Goal: Task Accomplishment & Management: Use online tool/utility

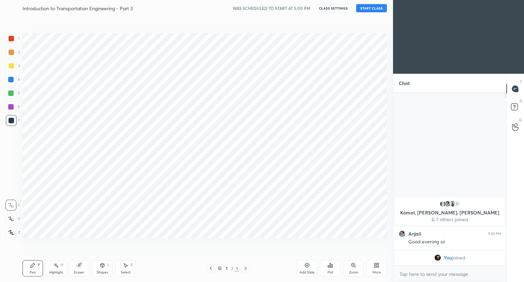
scroll to position [33908, 33780]
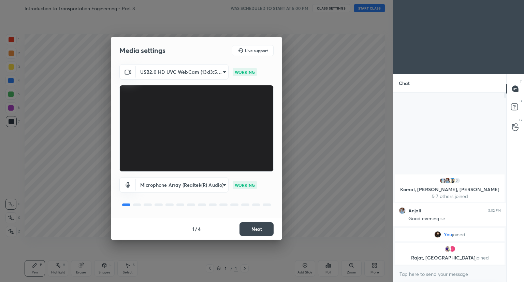
click at [261, 234] on button "Next" at bounding box center [257, 229] width 34 height 14
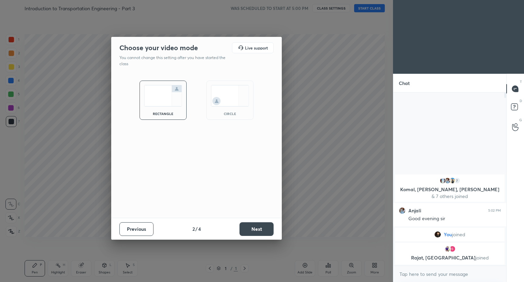
click at [261, 234] on button "Next" at bounding box center [257, 229] width 34 height 14
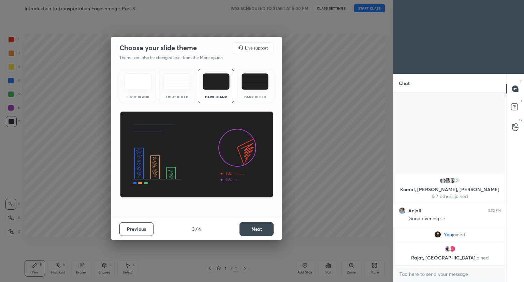
click at [261, 234] on button "Next" at bounding box center [257, 229] width 34 height 14
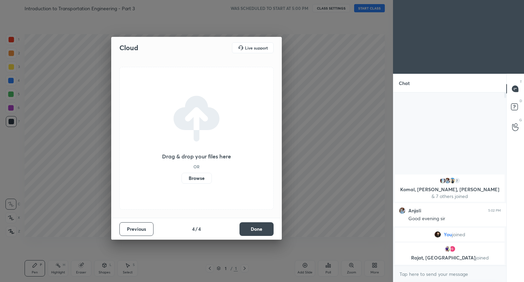
click at [261, 234] on button "Done" at bounding box center [257, 229] width 34 height 14
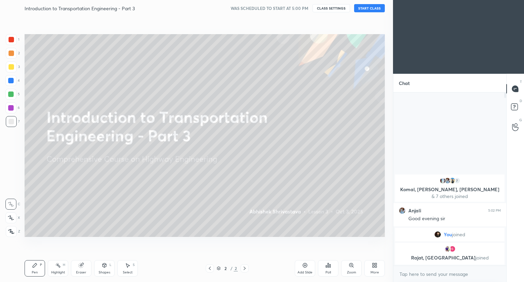
click at [372, 10] on button "START CLASS" at bounding box center [369, 8] width 31 height 8
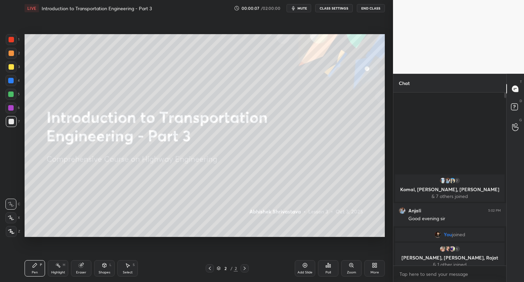
click at [374, 264] on icon at bounding box center [374, 264] width 2 height 2
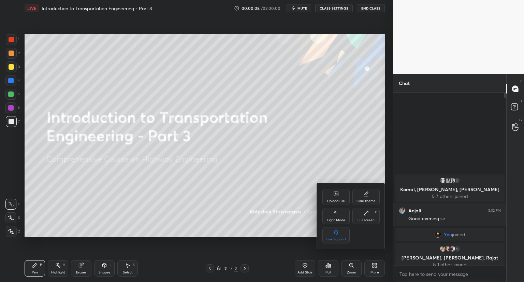
click at [330, 193] on div "Upload File" at bounding box center [336, 197] width 27 height 16
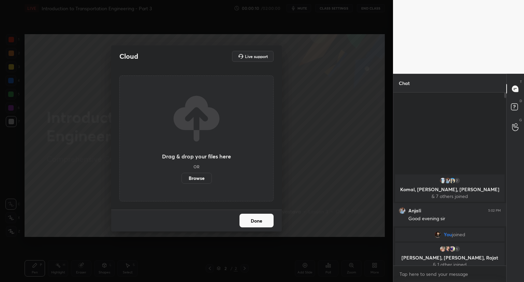
click at [197, 178] on label "Browse" at bounding box center [197, 178] width 30 height 11
click at [182, 178] on input "Browse" at bounding box center [182, 178] width 0 height 11
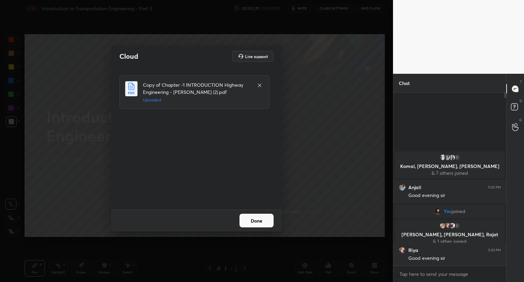
click at [264, 225] on button "Done" at bounding box center [257, 221] width 34 height 14
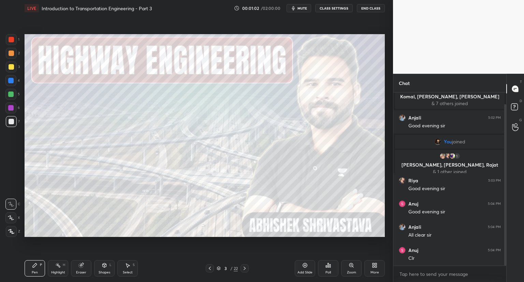
scroll to position [36, 0]
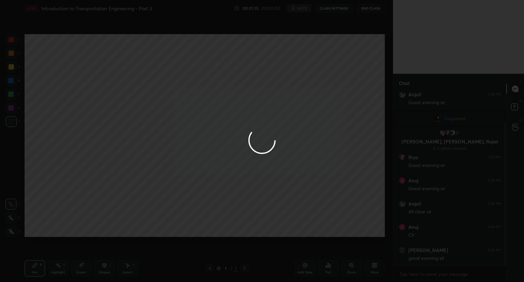
drag, startPoint x: 467, startPoint y: 281, endPoint x: 328, endPoint y: 148, distance: 192.5
click at [328, 148] on div at bounding box center [262, 141] width 524 height 282
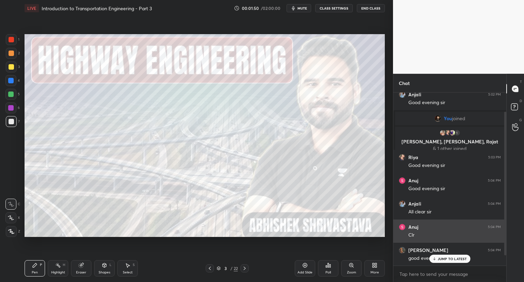
scroll to position [18, 0]
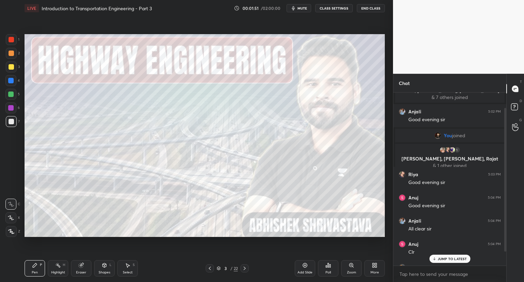
click at [453, 255] on div "JUMP TO LATEST" at bounding box center [450, 259] width 41 height 8
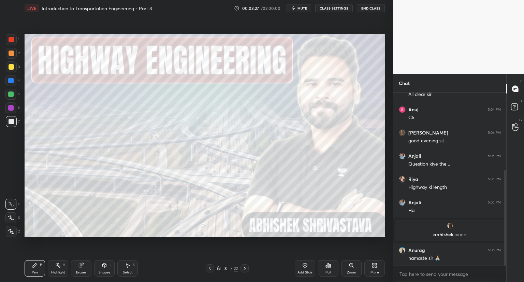
scroll to position [163, 0]
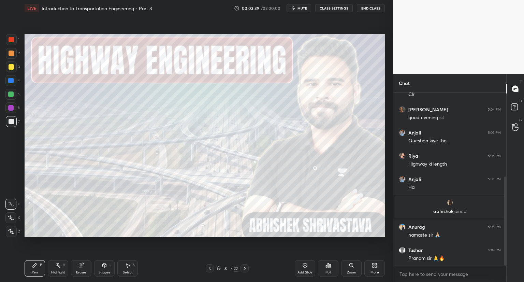
click at [246, 264] on div "Pen P Highlight H Eraser Shapes L Select S 3 / 22 Add Slide Poll Zoom More" at bounding box center [205, 268] width 361 height 27
click at [242, 268] on icon at bounding box center [244, 268] width 5 height 5
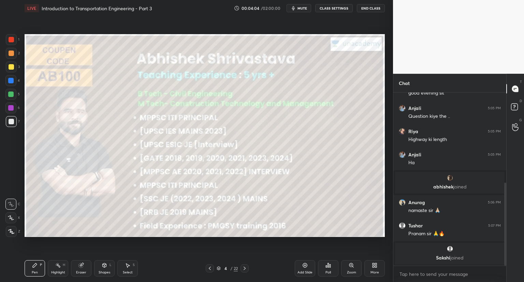
scroll to position [229, 0]
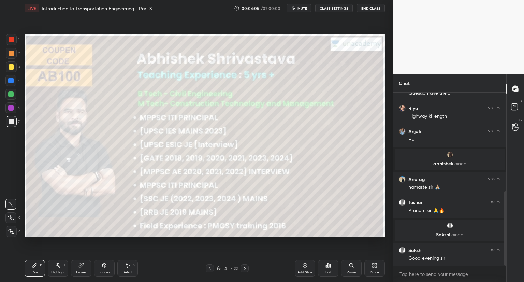
click at [246, 268] on icon at bounding box center [244, 268] width 5 height 5
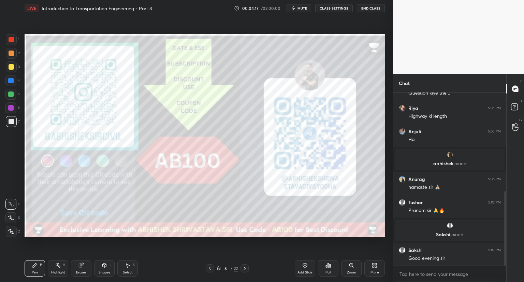
scroll to position [253, 0]
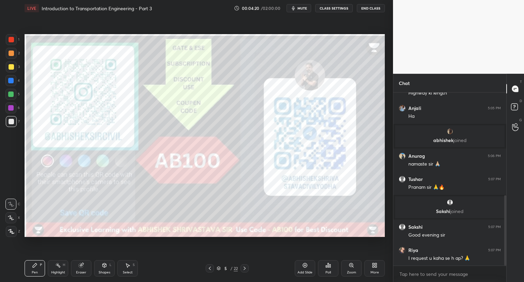
drag, startPoint x: 83, startPoint y: 270, endPoint x: 102, endPoint y: 239, distance: 36.3
click at [85, 265] on div "Eraser" at bounding box center [81, 268] width 20 height 16
click at [36, 267] on icon at bounding box center [34, 265] width 5 height 5
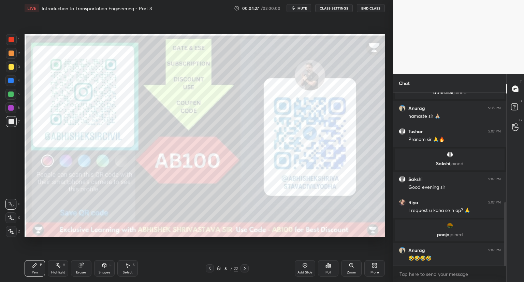
scroll to position [324, 0]
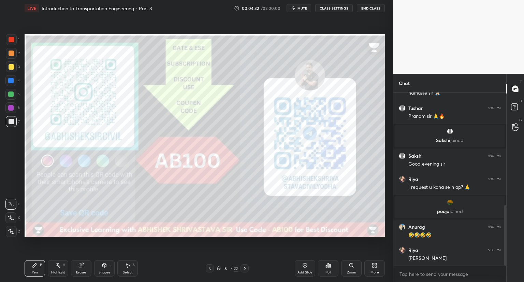
click at [11, 219] on icon at bounding box center [11, 217] width 6 height 5
click at [12, 64] on div at bounding box center [11, 66] width 11 height 11
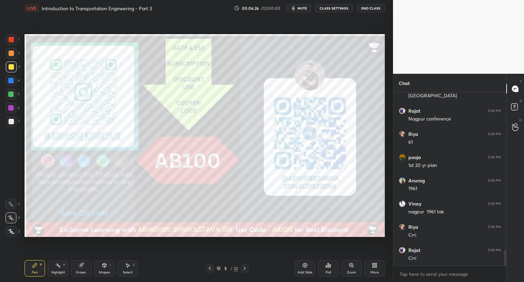
scroll to position [1707, 0]
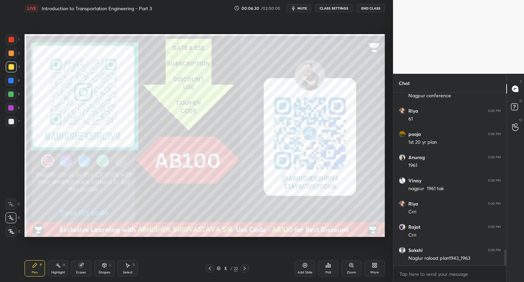
drag, startPoint x: 79, startPoint y: 270, endPoint x: 85, endPoint y: 264, distance: 8.0
click at [82, 268] on div "Eraser" at bounding box center [81, 268] width 20 height 16
click at [34, 267] on icon at bounding box center [34, 265] width 5 height 5
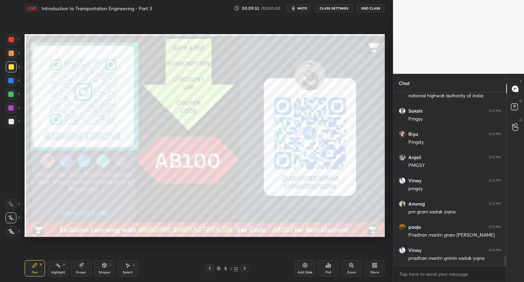
scroll to position [3008, 0]
click at [107, 272] on div "Shapes" at bounding box center [105, 272] width 12 height 3
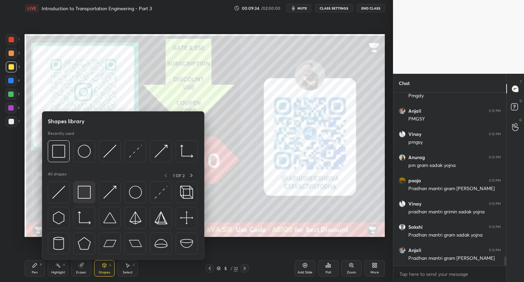
click at [86, 189] on img at bounding box center [84, 192] width 13 height 13
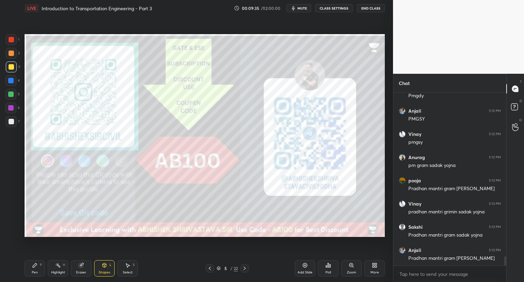
scroll to position [3055, 0]
drag, startPoint x: 10, startPoint y: 40, endPoint x: 16, endPoint y: 40, distance: 5.5
click at [11, 40] on div at bounding box center [11, 39] width 5 height 5
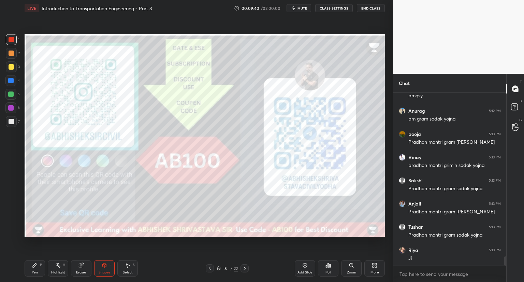
scroll to position [3101, 0]
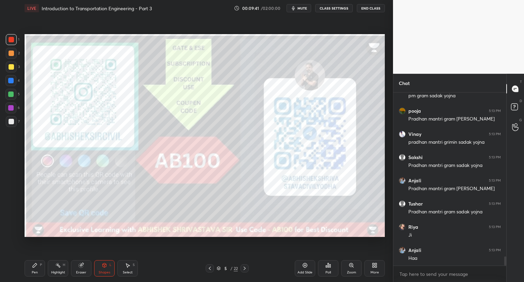
click at [37, 270] on div "Pen P" at bounding box center [35, 268] width 20 height 16
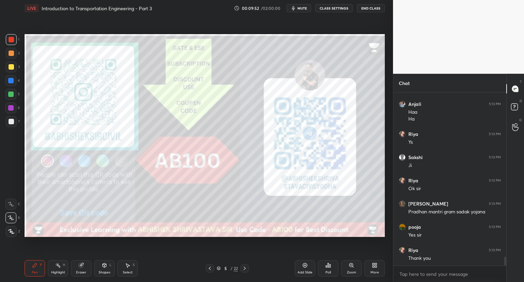
scroll to position [3271, 0]
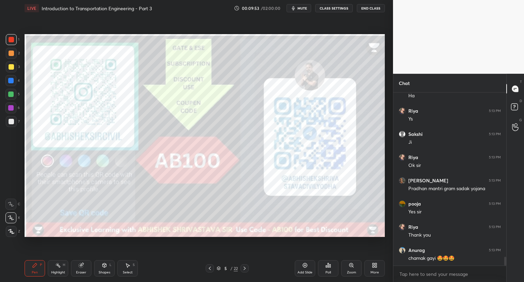
click at [76, 269] on div "Eraser" at bounding box center [81, 268] width 20 height 16
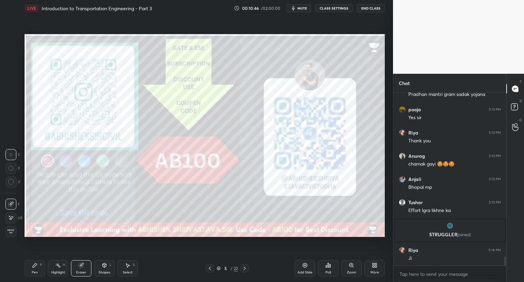
scroll to position [3060, 0]
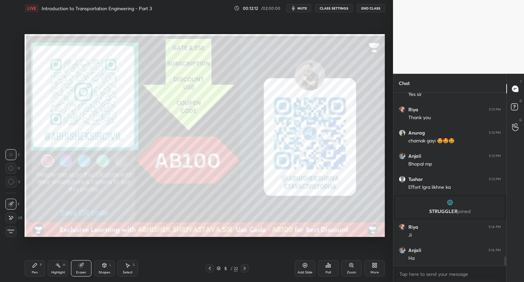
click at [220, 268] on icon at bounding box center [219, 268] width 4 height 4
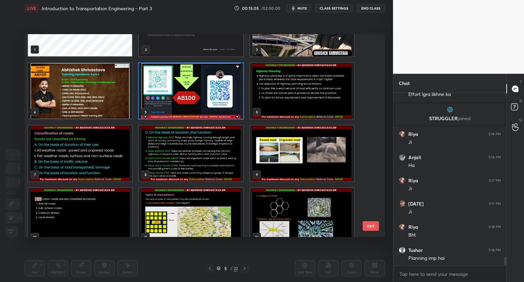
scroll to position [3176, 0]
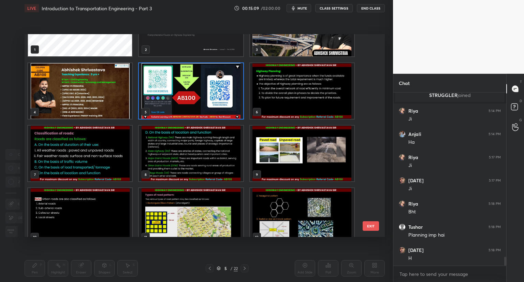
click at [320, 95] on img "grid" at bounding box center [302, 91] width 104 height 56
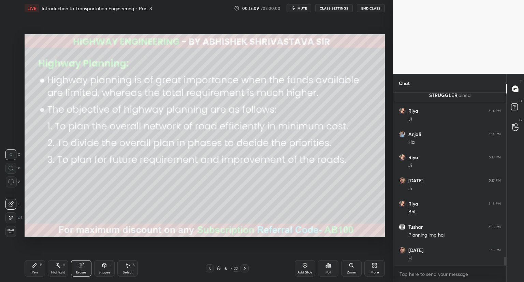
click at [320, 95] on img "grid" at bounding box center [302, 91] width 104 height 56
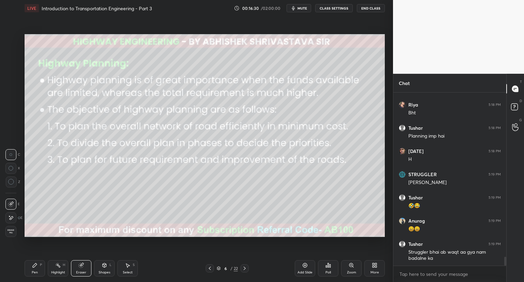
scroll to position [3299, 0]
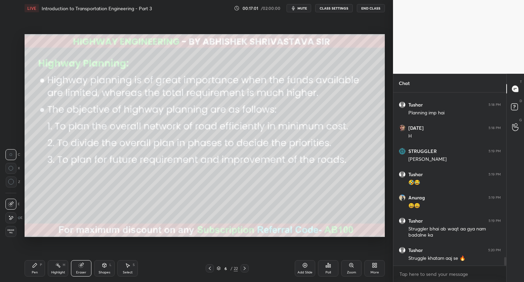
click at [220, 268] on icon at bounding box center [218, 268] width 3 height 2
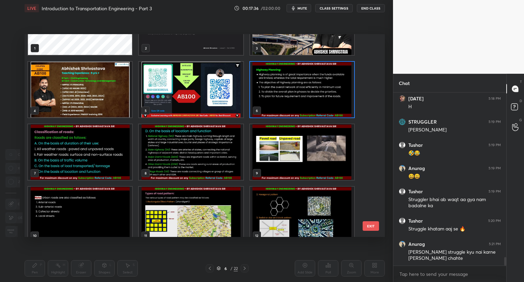
scroll to position [3357, 0]
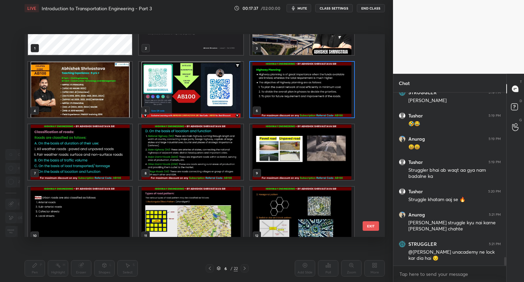
click at [302, 112] on img "grid" at bounding box center [302, 90] width 104 height 56
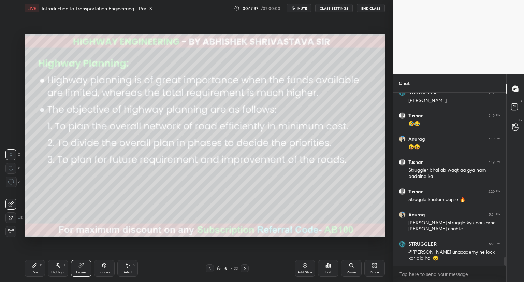
click at [302, 112] on img "grid" at bounding box center [302, 90] width 104 height 56
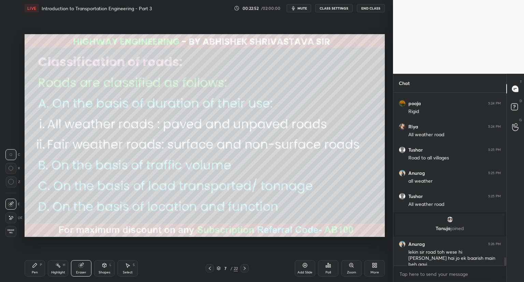
scroll to position [3551, 0]
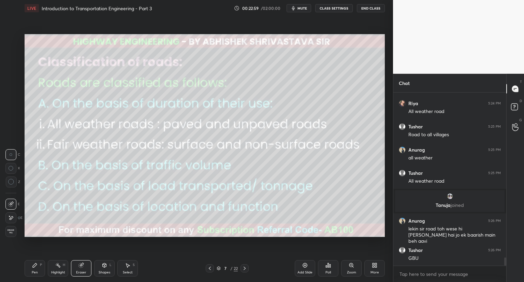
click at [449, 196] on img "grid" at bounding box center [450, 196] width 7 height 7
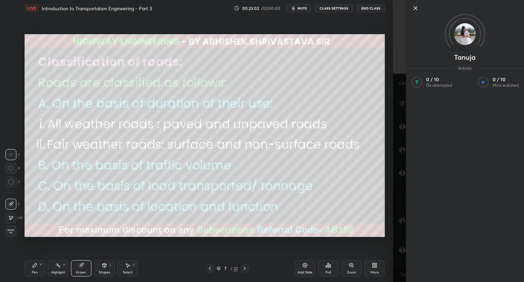
click at [392, 194] on div "1 2 3 4 5 6 7 C X Z C X Z E E Erase all H H LIVE Introduction to Transportation…" at bounding box center [196, 141] width 393 height 282
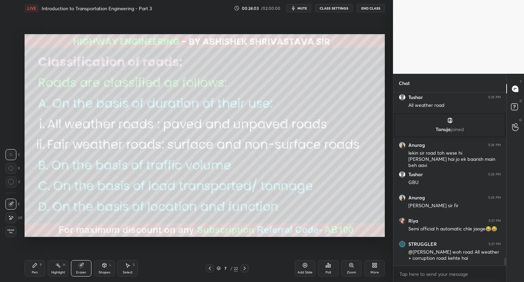
scroll to position [3650, 0]
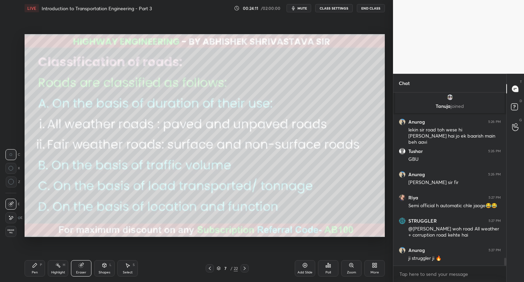
click at [219, 268] on icon at bounding box center [219, 268] width 4 height 4
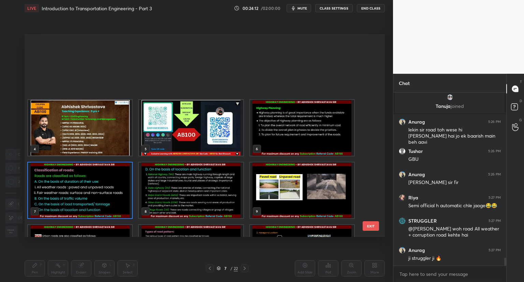
scroll to position [85, 0]
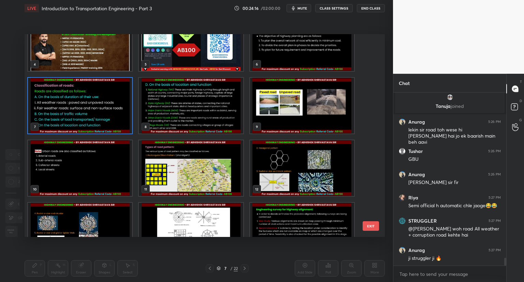
click at [313, 113] on img "grid" at bounding box center [302, 106] width 104 height 56
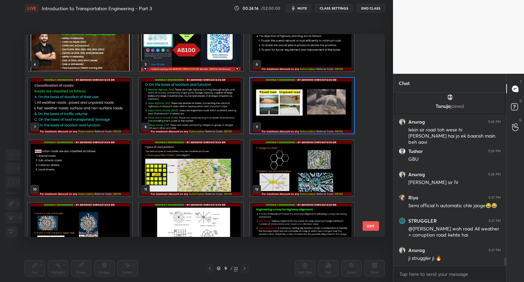
click at [313, 113] on img "grid" at bounding box center [302, 106] width 104 height 56
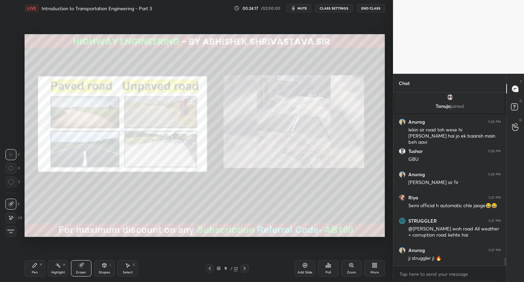
scroll to position [0, 0]
click at [34, 269] on div "Pen P" at bounding box center [35, 268] width 20 height 16
click at [13, 38] on div at bounding box center [11, 39] width 5 height 5
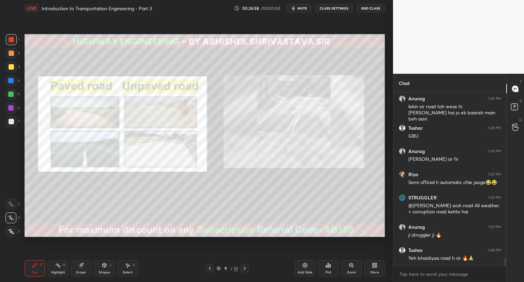
drag, startPoint x: 81, startPoint y: 270, endPoint x: 128, endPoint y: 238, distance: 57.3
click at [88, 267] on div "Eraser" at bounding box center [81, 268] width 20 height 16
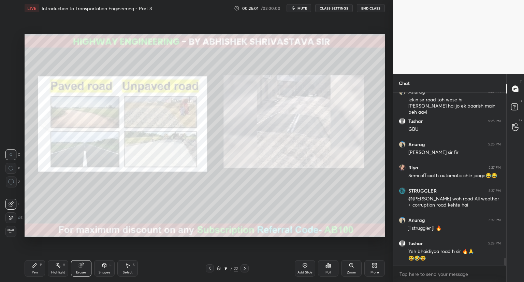
click at [217, 268] on icon at bounding box center [219, 268] width 4 height 4
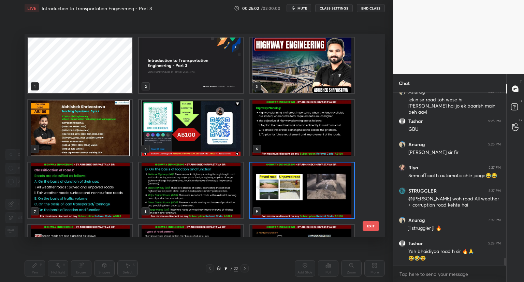
scroll to position [201, 357]
click at [177, 191] on img "grid" at bounding box center [191, 191] width 104 height 56
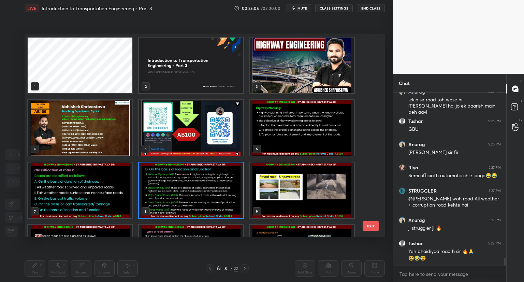
click at [90, 209] on img "grid" at bounding box center [80, 191] width 104 height 56
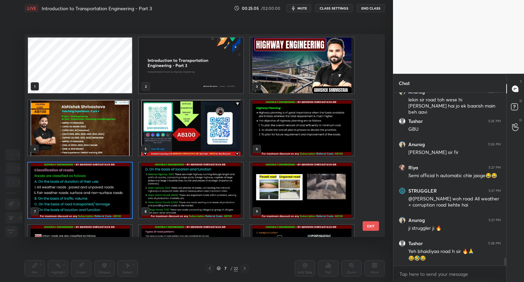
click at [93, 209] on img "grid" at bounding box center [80, 191] width 104 height 56
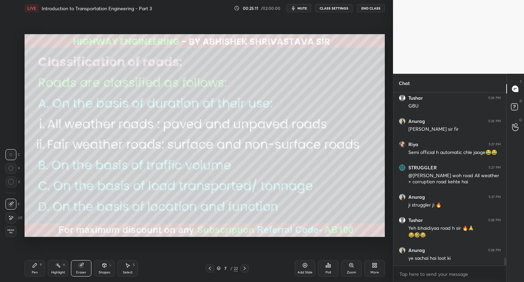
scroll to position [3727, 0]
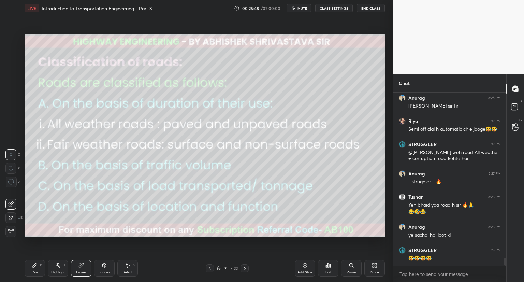
click at [38, 267] on div "Pen P" at bounding box center [35, 268] width 20 height 16
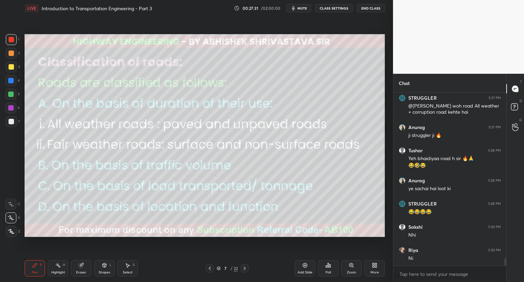
scroll to position [3803, 0]
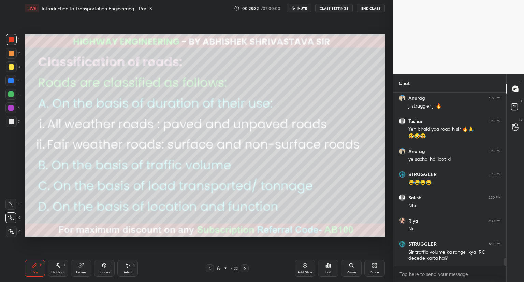
click at [219, 267] on icon at bounding box center [219, 268] width 4 height 4
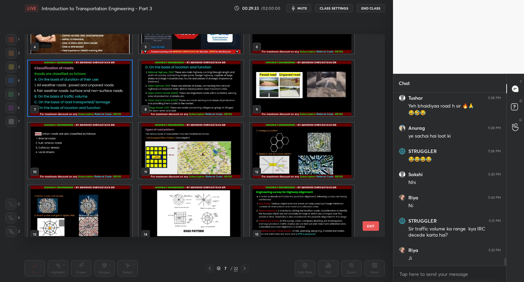
scroll to position [3849, 0]
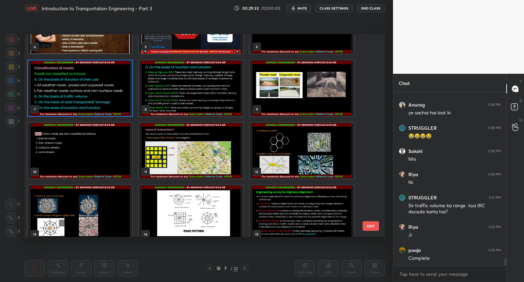
click at [187, 95] on img "grid" at bounding box center [191, 88] width 104 height 56
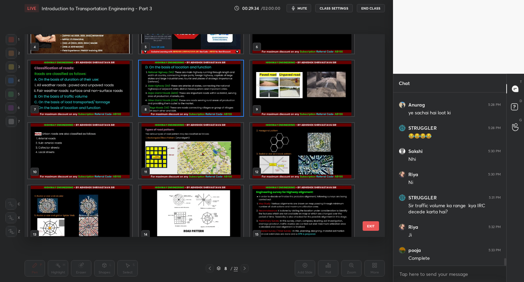
click at [187, 95] on img "grid" at bounding box center [191, 88] width 104 height 56
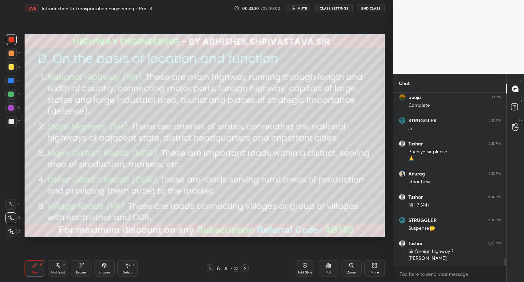
scroll to position [4025, 0]
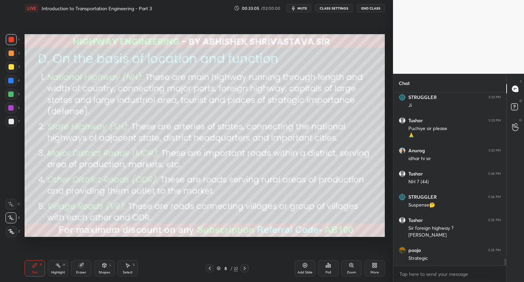
drag, startPoint x: 107, startPoint y: 267, endPoint x: 111, endPoint y: 260, distance: 7.9
click at [107, 267] on div "Shapes L" at bounding box center [104, 268] width 20 height 16
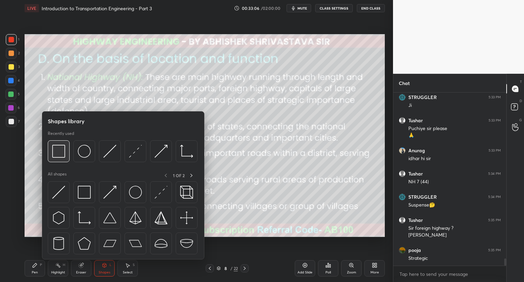
click at [61, 154] on img at bounding box center [58, 151] width 13 height 13
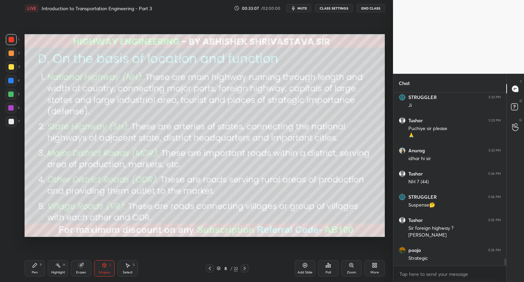
scroll to position [4048, 0]
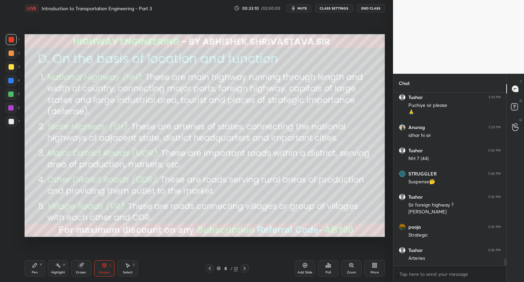
click at [37, 267] on div "Pen P" at bounding box center [35, 268] width 20 height 16
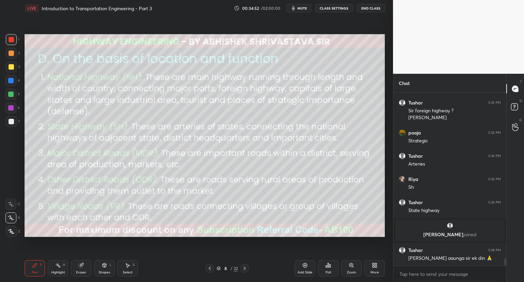
scroll to position [3945, 0]
click at [219, 268] on icon at bounding box center [219, 268] width 4 height 4
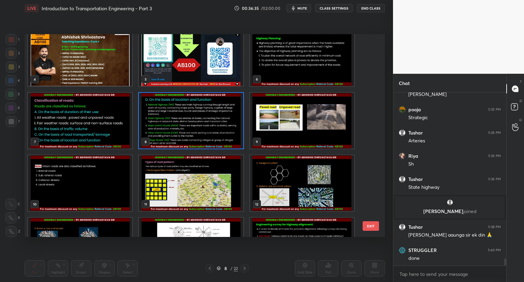
scroll to position [3991, 0]
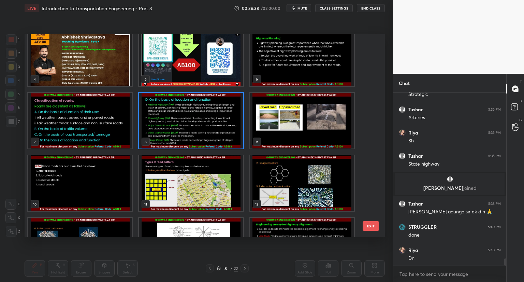
click at [97, 194] on img "grid" at bounding box center [80, 183] width 104 height 56
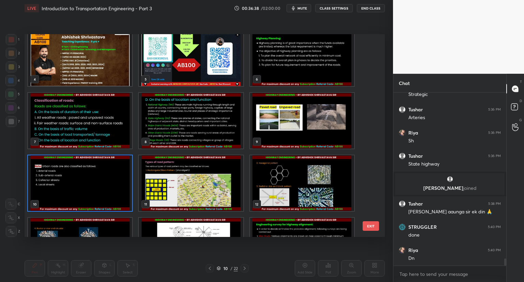
click at [97, 194] on img "grid" at bounding box center [80, 183] width 104 height 56
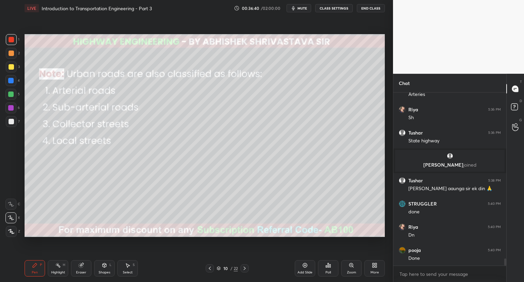
scroll to position [4037, 0]
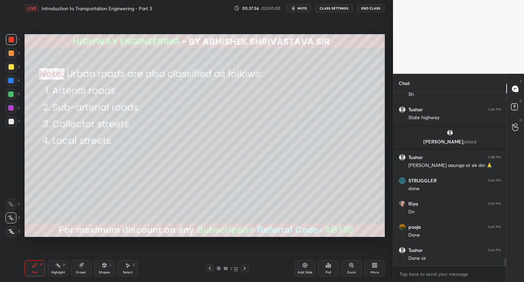
click at [219, 267] on icon at bounding box center [219, 268] width 4 height 4
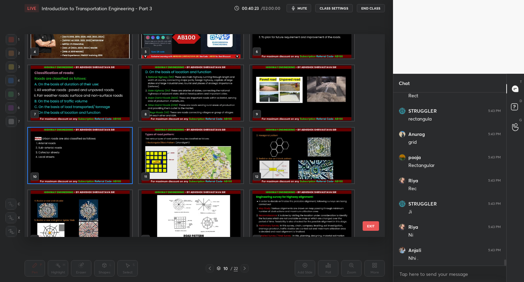
scroll to position [4602, 0]
click at [187, 157] on img "grid" at bounding box center [191, 156] width 104 height 56
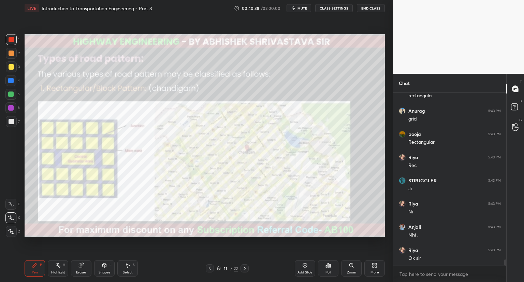
click at [187, 157] on img "grid" at bounding box center [191, 156] width 104 height 56
click at [219, 269] on icon at bounding box center [219, 268] width 4 height 4
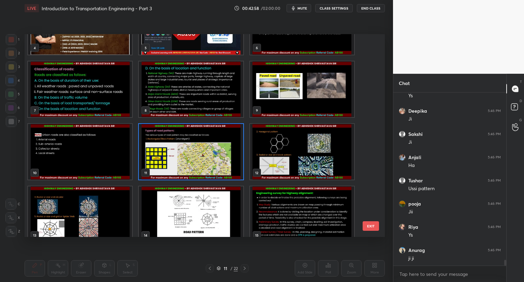
scroll to position [120, 0]
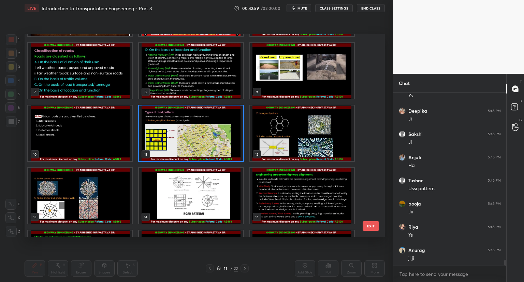
click at [182, 203] on img "grid" at bounding box center [191, 196] width 104 height 56
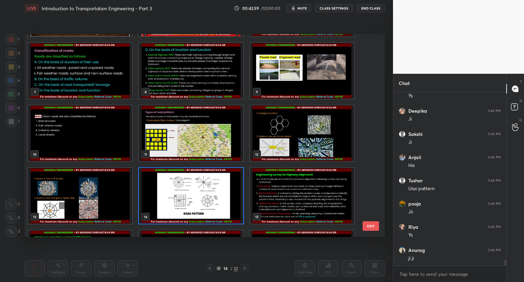
click at [183, 204] on img "grid" at bounding box center [191, 196] width 104 height 56
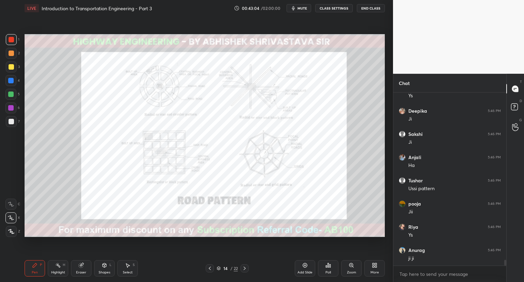
click at [352, 268] on div "Zoom" at bounding box center [351, 268] width 20 height 16
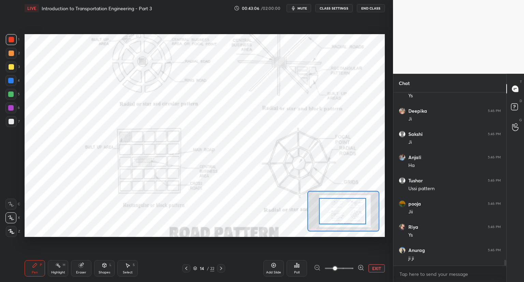
drag, startPoint x: 352, startPoint y: 216, endPoint x: 346, endPoint y: 221, distance: 7.5
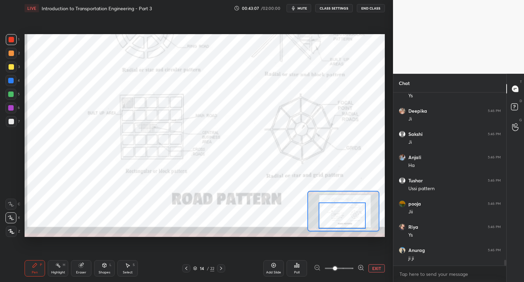
drag, startPoint x: 347, startPoint y: 219, endPoint x: 346, endPoint y: 223, distance: 4.9
click at [346, 223] on div at bounding box center [342, 215] width 47 height 26
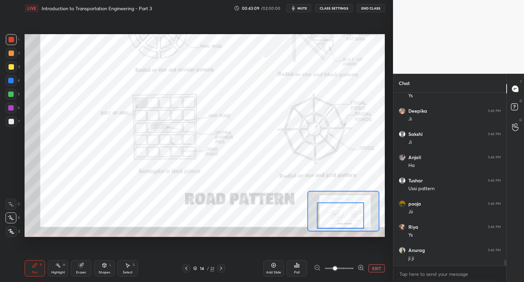
click at [348, 219] on div at bounding box center [340, 215] width 47 height 26
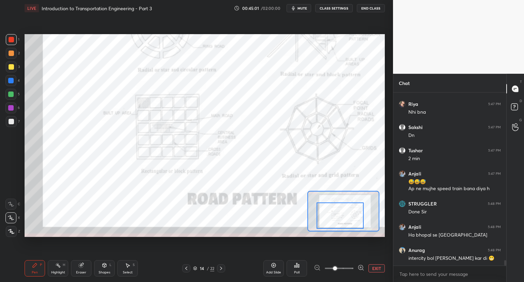
scroll to position [5335, 0]
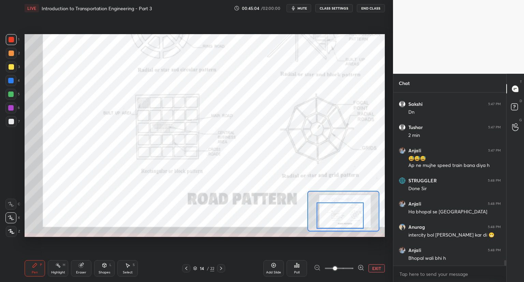
click at [195, 268] on icon at bounding box center [195, 268] width 3 height 2
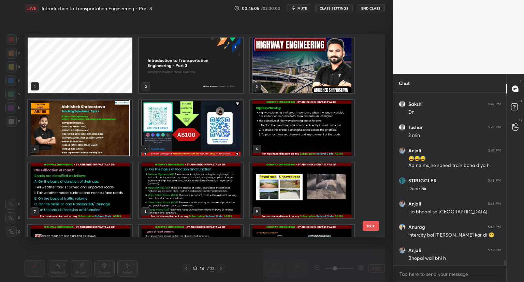
scroll to position [201, 357]
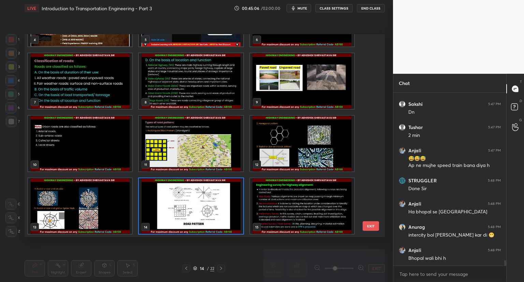
click at [201, 165] on img "grid" at bounding box center [191, 144] width 104 height 56
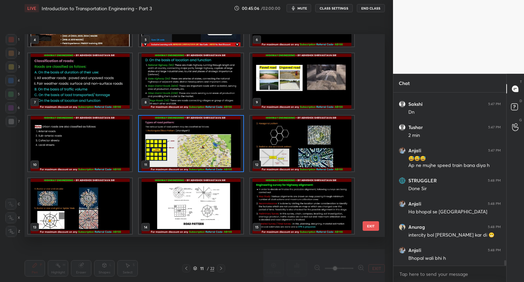
click at [205, 164] on img "grid" at bounding box center [191, 144] width 104 height 56
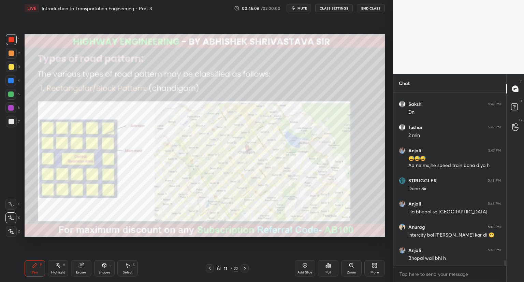
click at [206, 165] on img "grid" at bounding box center [191, 144] width 104 height 56
click at [12, 229] on div at bounding box center [11, 231] width 11 height 11
click at [105, 271] on div "Shapes" at bounding box center [105, 272] width 12 height 3
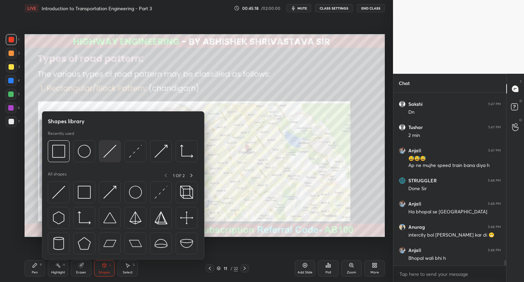
click at [107, 154] on img at bounding box center [109, 151] width 13 height 13
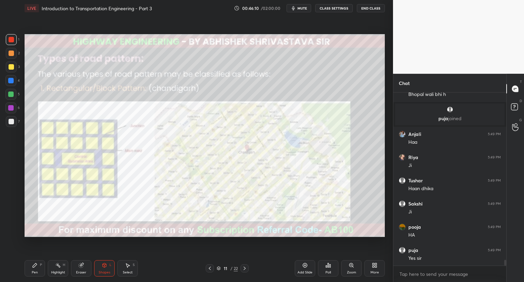
scroll to position [5099, 0]
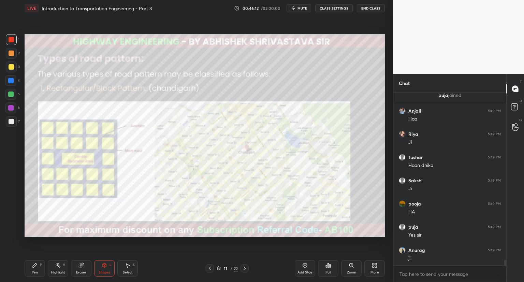
drag, startPoint x: 78, startPoint y: 268, endPoint x: 87, endPoint y: 262, distance: 11.3
click at [80, 267] on div "Eraser" at bounding box center [81, 268] width 20 height 16
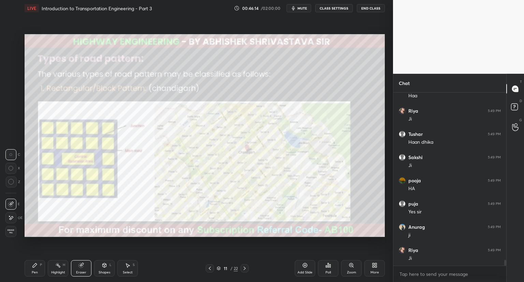
scroll to position [5146, 0]
drag, startPoint x: 35, startPoint y: 268, endPoint x: 41, endPoint y: 263, distance: 8.2
click at [37, 268] on icon at bounding box center [34, 265] width 5 height 5
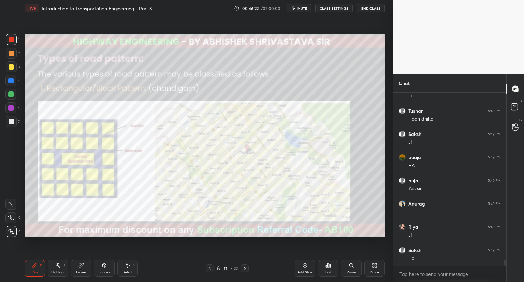
scroll to position [5169, 0]
click at [245, 269] on icon at bounding box center [244, 268] width 5 height 5
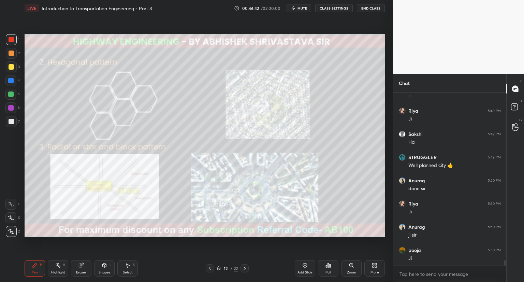
scroll to position [5291, 0]
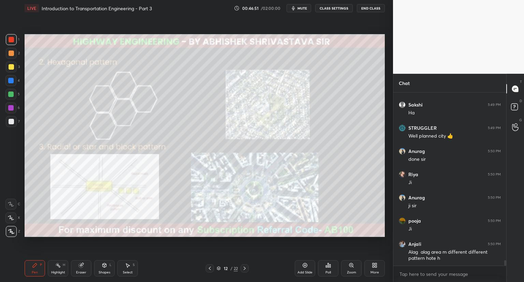
click at [104, 268] on div "Shapes L" at bounding box center [104, 268] width 20 height 16
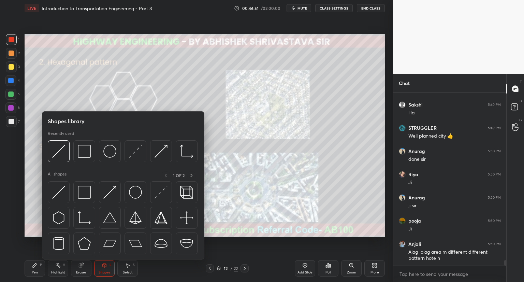
scroll to position [5315, 0]
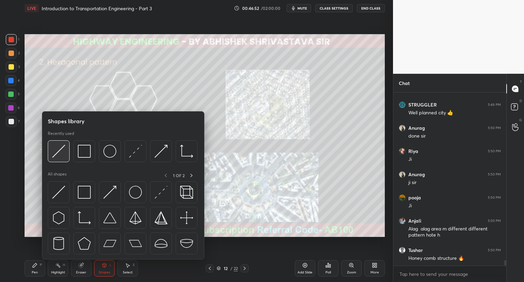
click at [61, 156] on img at bounding box center [58, 151] width 13 height 13
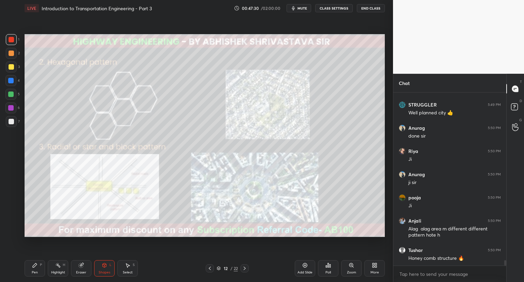
click at [39, 273] on div "Pen P" at bounding box center [35, 268] width 20 height 16
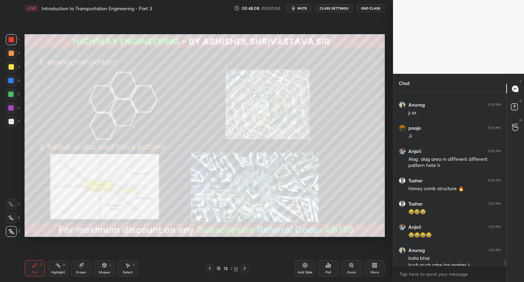
scroll to position [5391, 0]
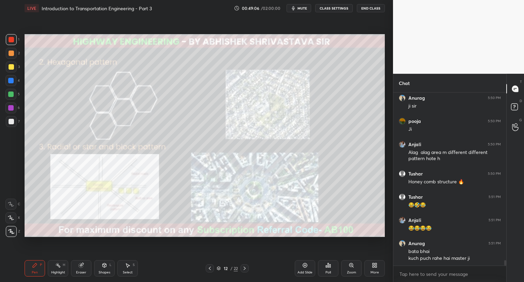
drag, startPoint x: 80, startPoint y: 268, endPoint x: 85, endPoint y: 266, distance: 5.2
click at [81, 268] on div "Eraser" at bounding box center [81, 268] width 20 height 16
drag, startPoint x: 33, startPoint y: 271, endPoint x: 68, endPoint y: 260, distance: 36.9
click at [34, 271] on div "Pen" at bounding box center [35, 272] width 6 height 3
click at [83, 269] on div "Eraser" at bounding box center [81, 268] width 20 height 16
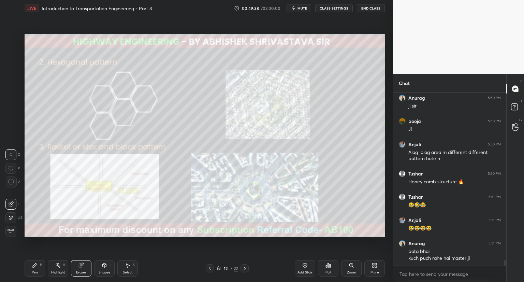
click at [37, 268] on icon at bounding box center [34, 265] width 5 height 5
drag, startPoint x: 78, startPoint y: 267, endPoint x: 138, endPoint y: 244, distance: 64.5
click at [79, 267] on div "Eraser" at bounding box center [81, 268] width 20 height 16
click at [36, 268] on div "Pen P" at bounding box center [35, 268] width 20 height 16
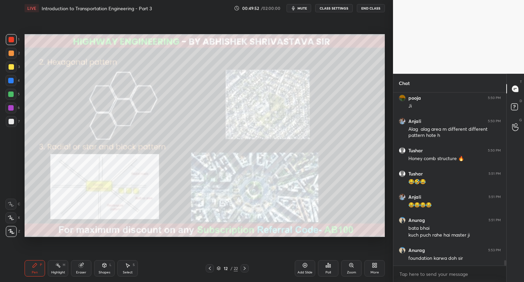
scroll to position [5437, 0]
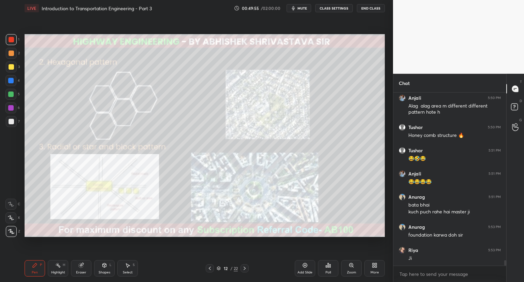
drag, startPoint x: 80, startPoint y: 269, endPoint x: 83, endPoint y: 263, distance: 6.6
click at [80, 268] on div "Eraser" at bounding box center [81, 268] width 20 height 16
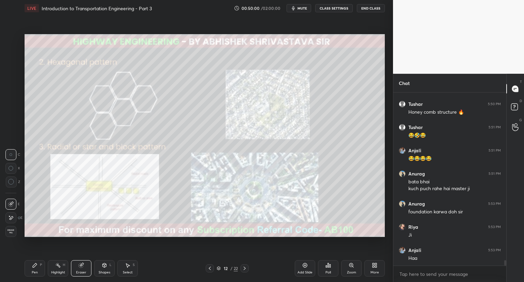
scroll to position [5484, 0]
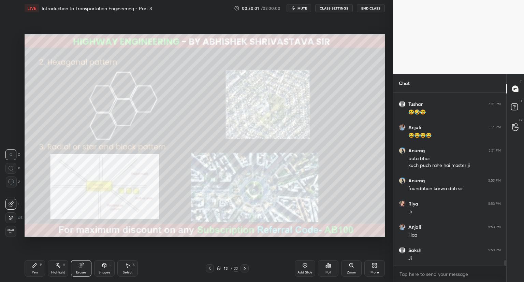
click at [37, 267] on icon at bounding box center [34, 265] width 5 height 5
click at [244, 270] on icon at bounding box center [244, 268] width 5 height 5
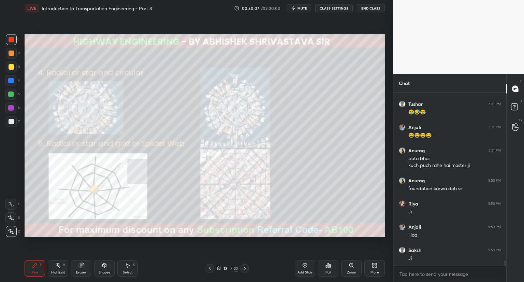
scroll to position [5507, 0]
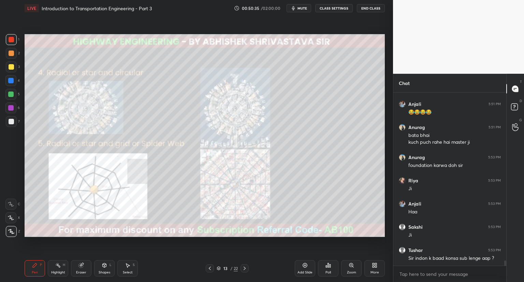
click at [211, 268] on icon at bounding box center [209, 268] width 5 height 5
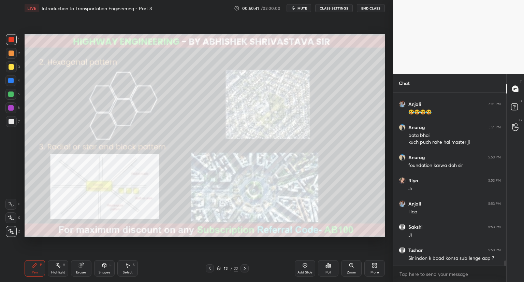
click at [246, 269] on icon at bounding box center [244, 268] width 5 height 5
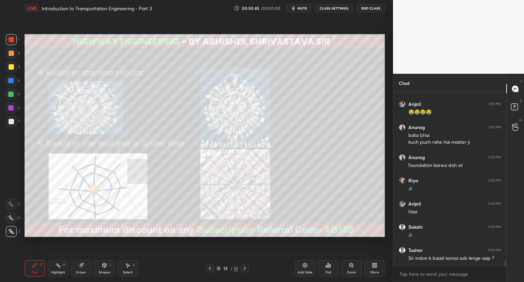
click at [243, 268] on icon at bounding box center [244, 268] width 5 height 5
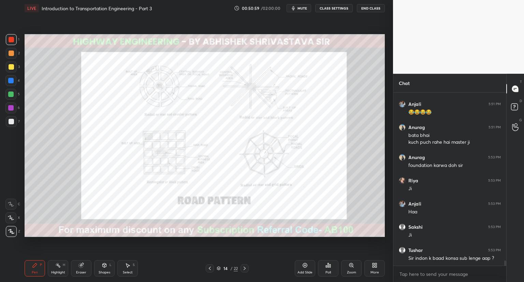
click at [351, 267] on icon at bounding box center [351, 265] width 5 height 5
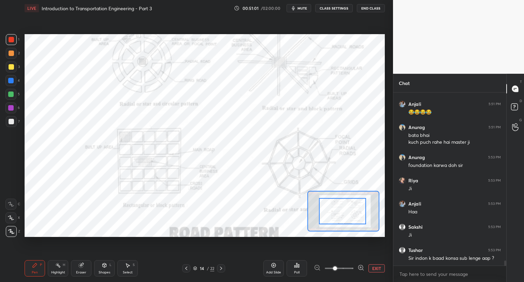
drag, startPoint x: 348, startPoint y: 216, endPoint x: 340, endPoint y: 211, distance: 9.6
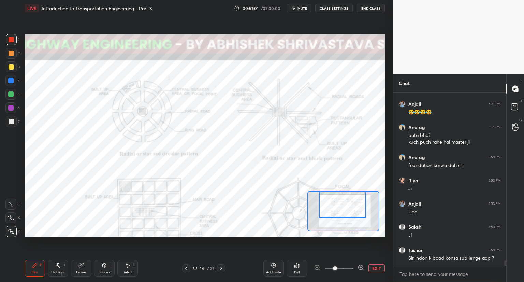
drag, startPoint x: 340, startPoint y: 211, endPoint x: 337, endPoint y: 202, distance: 9.1
click at [339, 202] on div at bounding box center [342, 205] width 47 height 26
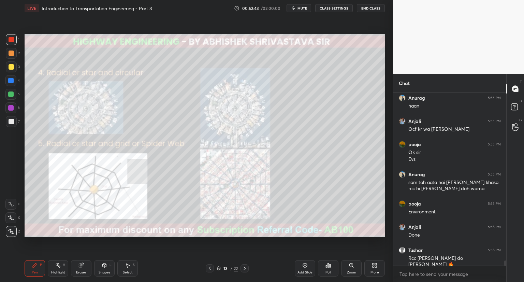
scroll to position [5865, 0]
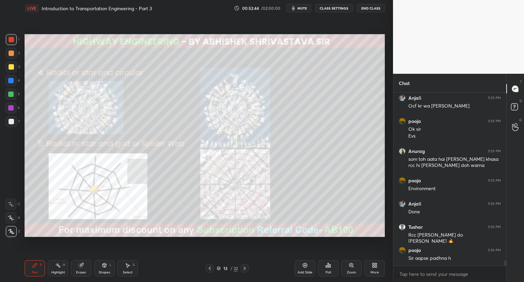
click at [102, 268] on div "Shapes L" at bounding box center [104, 268] width 20 height 16
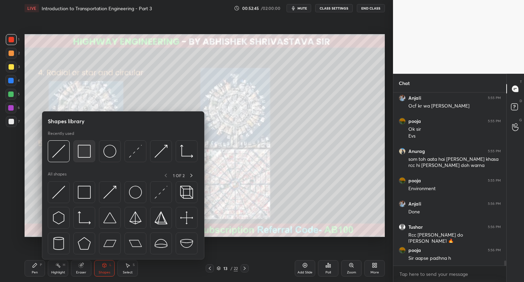
click at [85, 155] on img at bounding box center [84, 151] width 13 height 13
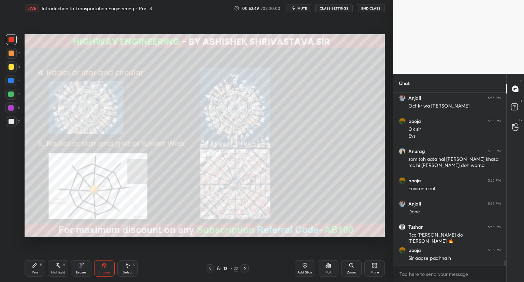
click at [34, 267] on icon at bounding box center [35, 265] width 4 height 4
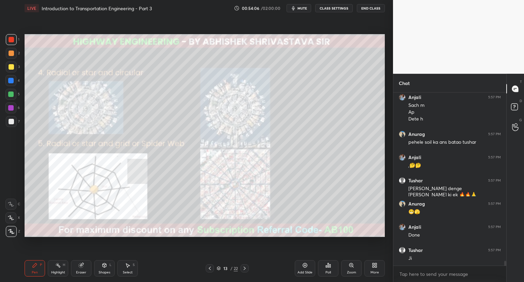
scroll to position [6147, 0]
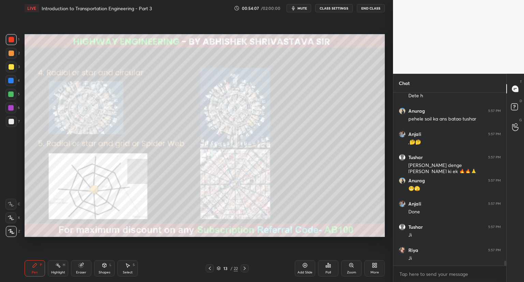
click at [244, 268] on icon at bounding box center [244, 268] width 5 height 5
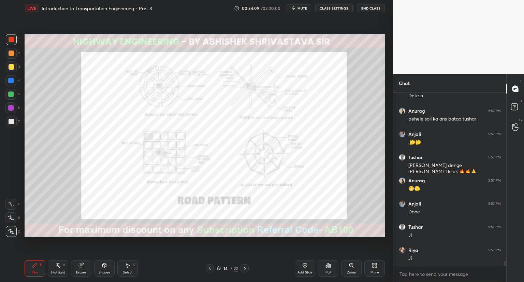
scroll to position [6170, 0]
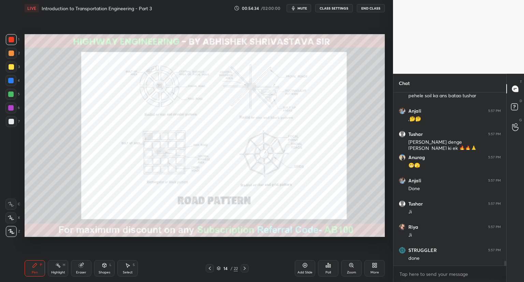
click at [218, 267] on icon at bounding box center [219, 268] width 4 height 4
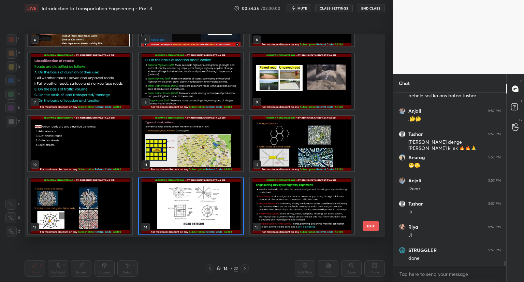
scroll to position [201, 357]
click at [221, 269] on div "14 / 22" at bounding box center [227, 268] width 21 height 6
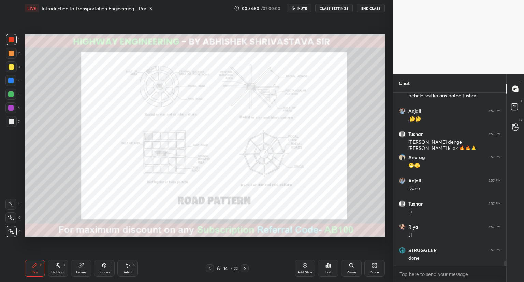
click at [305, 268] on icon at bounding box center [305, 265] width 5 height 5
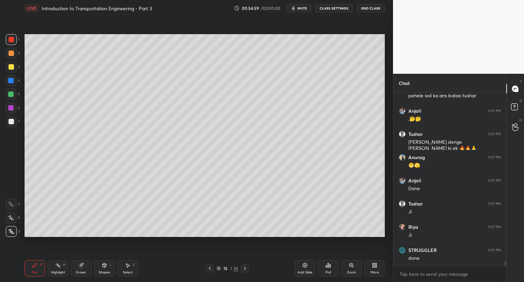
scroll to position [6193, 0]
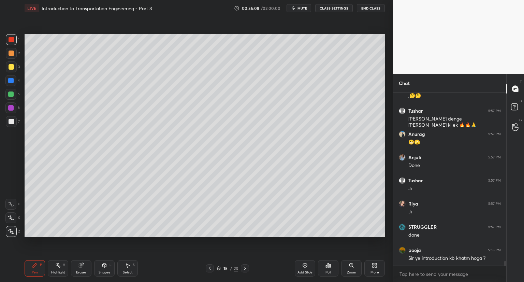
drag, startPoint x: 13, startPoint y: 68, endPoint x: 19, endPoint y: 69, distance: 5.5
click at [14, 68] on div at bounding box center [11, 66] width 11 height 11
drag, startPoint x: 10, startPoint y: 83, endPoint x: 24, endPoint y: 95, distance: 18.2
click at [11, 84] on div at bounding box center [10, 80] width 11 height 11
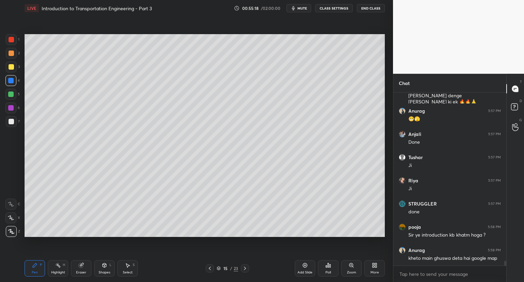
drag, startPoint x: 10, startPoint y: 121, endPoint x: 23, endPoint y: 125, distance: 14.1
click at [11, 121] on div at bounding box center [11, 121] width 5 height 5
click at [12, 52] on div at bounding box center [11, 53] width 5 height 5
drag, startPoint x: 13, startPoint y: 94, endPoint x: 22, endPoint y: 98, distance: 10.4
click at [15, 94] on div at bounding box center [10, 94] width 11 height 11
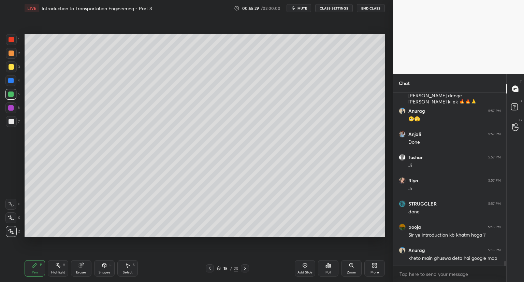
click at [11, 121] on div at bounding box center [11, 121] width 5 height 5
click at [13, 66] on div at bounding box center [11, 66] width 5 height 5
drag, startPoint x: 10, startPoint y: 108, endPoint x: 20, endPoint y: 109, distance: 9.7
click at [11, 108] on div at bounding box center [10, 107] width 5 height 5
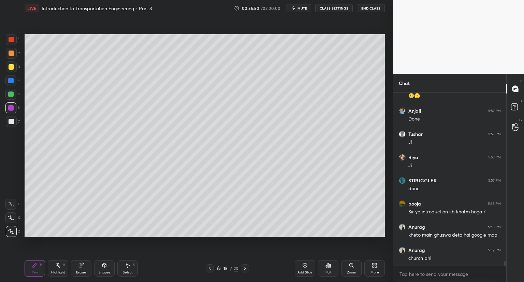
click at [13, 82] on div at bounding box center [10, 80] width 5 height 5
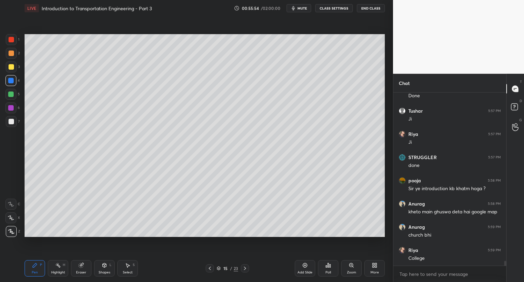
click at [12, 66] on div at bounding box center [11, 66] width 5 height 5
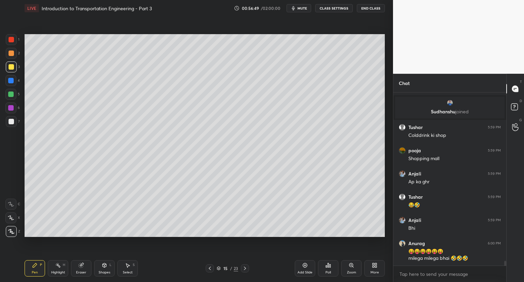
scroll to position [6103, 0]
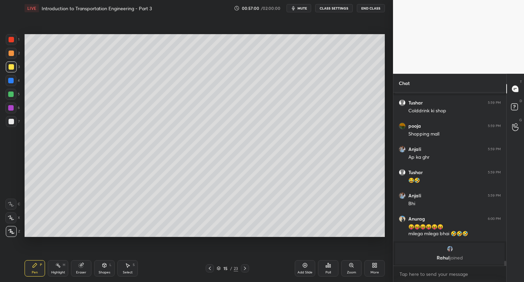
drag, startPoint x: 11, startPoint y: 219, endPoint x: 16, endPoint y: 207, distance: 13.3
click at [12, 217] on icon at bounding box center [11, 217] width 6 height 5
click at [81, 264] on icon at bounding box center [81, 265] width 4 height 4
drag, startPoint x: 33, startPoint y: 268, endPoint x: 36, endPoint y: 258, distance: 9.4
click at [34, 266] on icon at bounding box center [34, 265] width 5 height 5
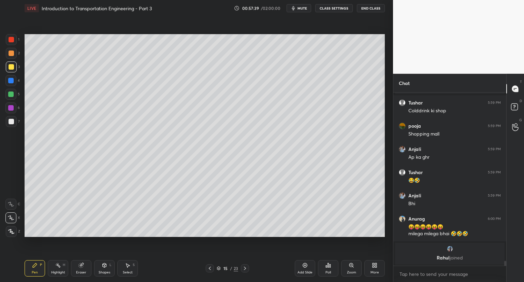
drag, startPoint x: 11, startPoint y: 120, endPoint x: 18, endPoint y: 118, distance: 7.0
click at [12, 121] on div at bounding box center [11, 121] width 5 height 5
click at [11, 40] on div at bounding box center [11, 39] width 5 height 5
drag, startPoint x: 12, startPoint y: 69, endPoint x: 22, endPoint y: 63, distance: 11.2
click at [12, 69] on div at bounding box center [11, 66] width 5 height 5
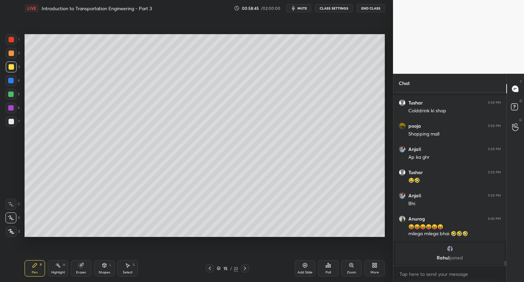
click at [11, 39] on div at bounding box center [11, 39] width 5 height 5
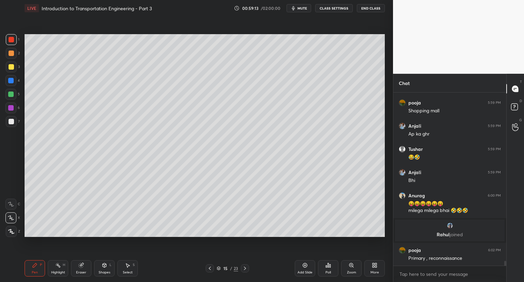
click at [11, 67] on div at bounding box center [11, 66] width 5 height 5
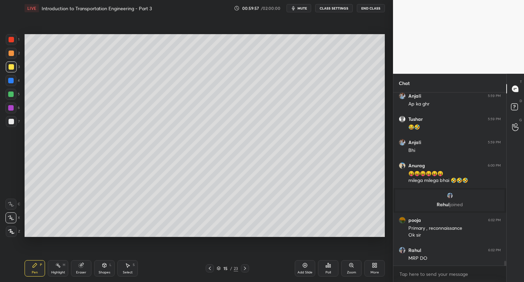
scroll to position [6097, 0]
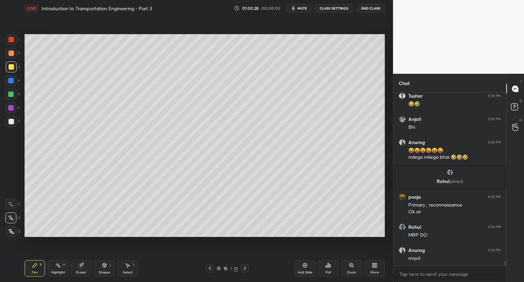
click at [15, 121] on div at bounding box center [11, 121] width 11 height 11
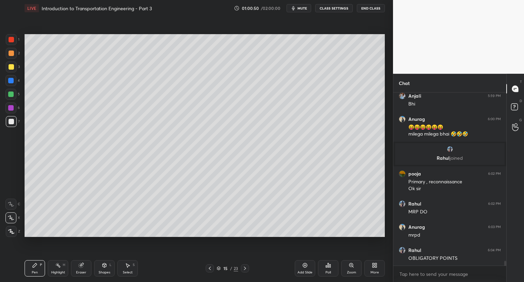
click at [12, 94] on div at bounding box center [10, 94] width 5 height 5
drag, startPoint x: 11, startPoint y: 65, endPoint x: 17, endPoint y: 76, distance: 13.6
click at [12, 65] on div at bounding box center [11, 66] width 5 height 5
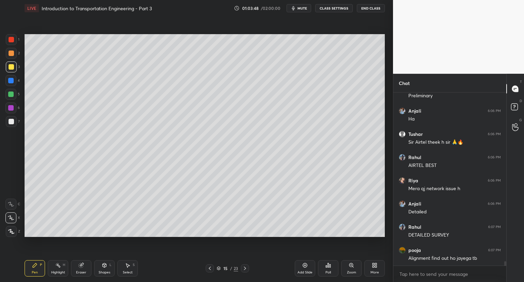
scroll to position [6538, 0]
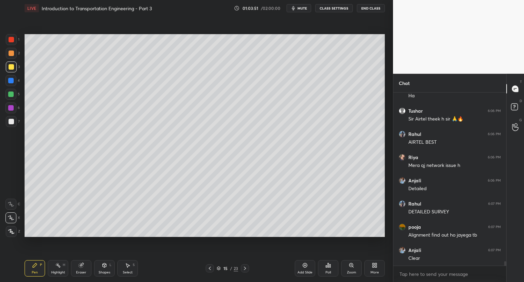
click at [245, 272] on div at bounding box center [245, 268] width 8 height 8
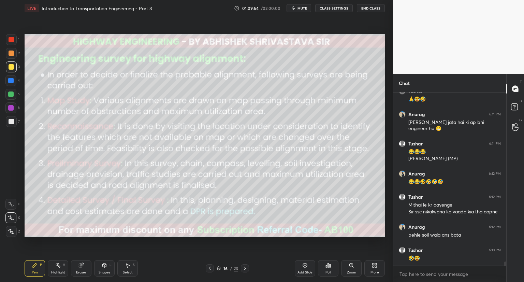
scroll to position [6966, 0]
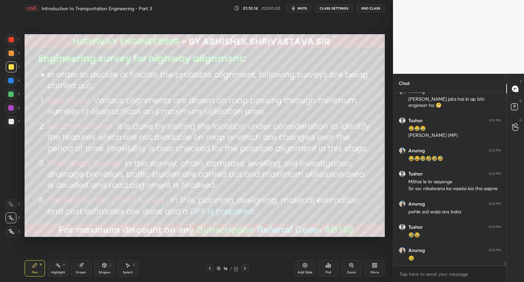
click at [103, 267] on icon at bounding box center [105, 265] width 4 height 4
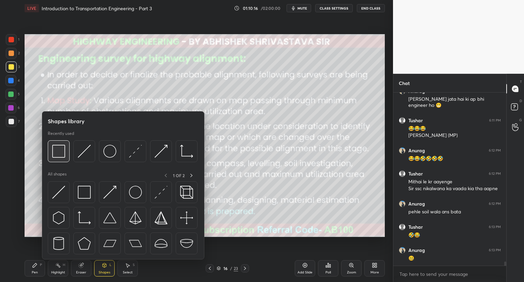
click at [66, 153] on div at bounding box center [59, 151] width 22 height 22
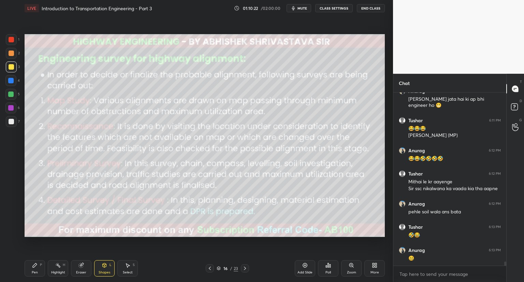
click at [33, 268] on div "Pen P" at bounding box center [35, 268] width 20 height 16
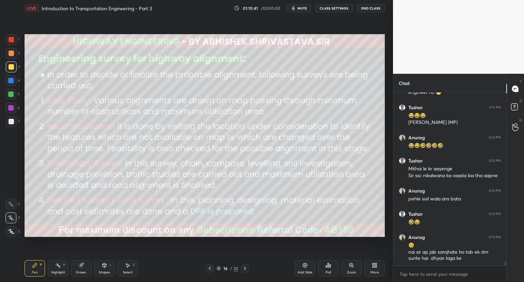
click at [220, 267] on icon at bounding box center [219, 268] width 4 height 4
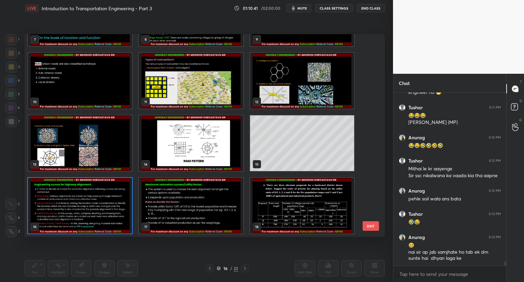
scroll to position [201, 357]
click at [219, 268] on icon at bounding box center [219, 268] width 4 height 4
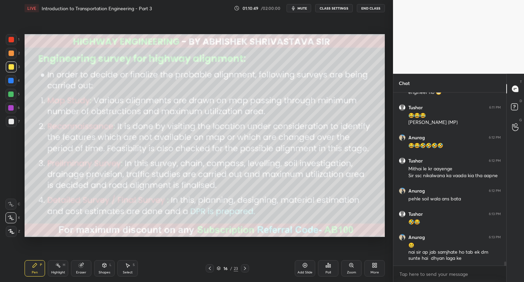
scroll to position [7002, 0]
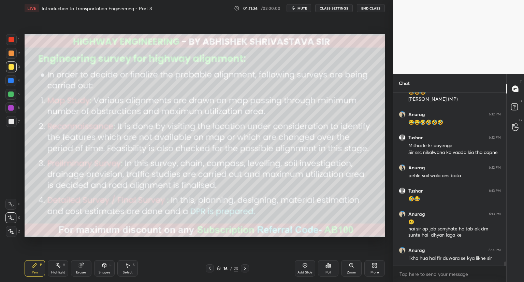
click at [106, 268] on div "Shapes L" at bounding box center [104, 268] width 20 height 16
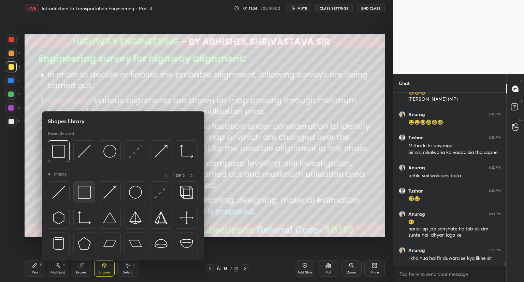
scroll to position [7031, 0]
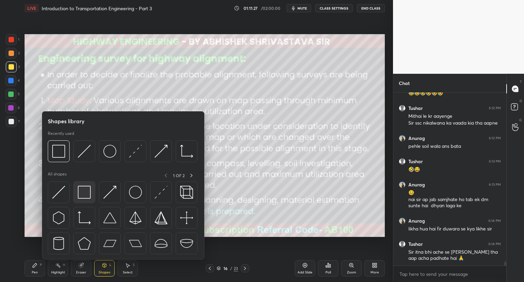
click at [87, 193] on img at bounding box center [84, 192] width 13 height 13
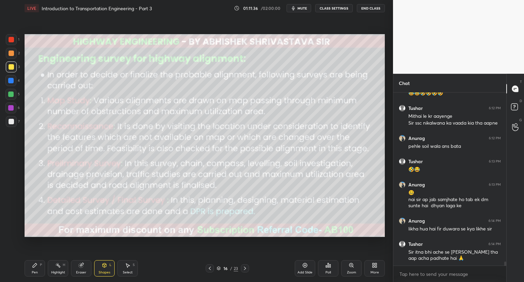
click at [36, 269] on div "Pen P" at bounding box center [35, 268] width 20 height 16
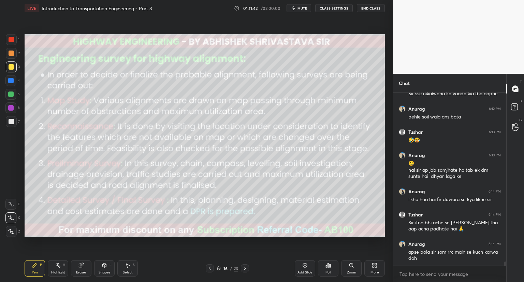
drag, startPoint x: 14, startPoint y: 204, endPoint x: 16, endPoint y: 207, distance: 4.1
click at [14, 205] on icon at bounding box center [11, 204] width 6 height 5
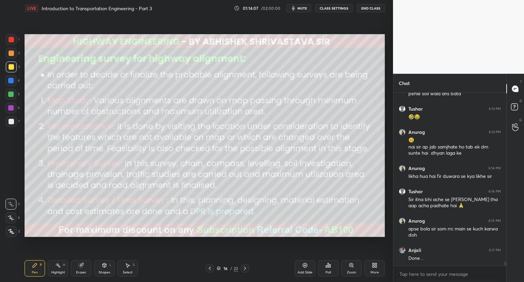
scroll to position [7107, 0]
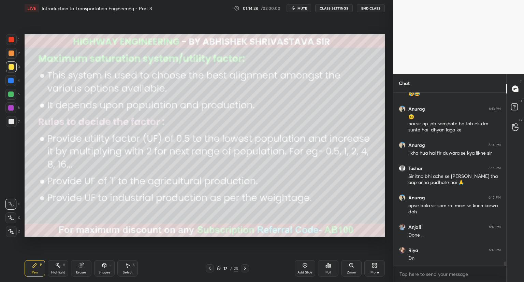
click at [108, 268] on div "Shapes L" at bounding box center [104, 268] width 20 height 16
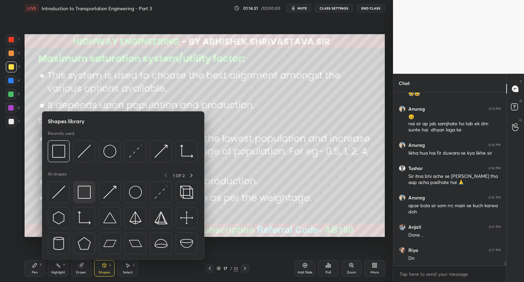
click at [81, 193] on img at bounding box center [84, 192] width 13 height 13
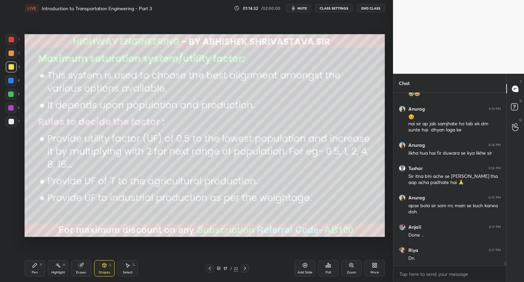
drag, startPoint x: 14, startPoint y: 37, endPoint x: 17, endPoint y: 40, distance: 3.9
click at [14, 38] on div at bounding box center [11, 39] width 11 height 11
click at [38, 270] on div "Pen P" at bounding box center [35, 268] width 20 height 16
click at [12, 68] on div at bounding box center [11, 66] width 5 height 5
click at [218, 270] on icon at bounding box center [219, 268] width 4 height 4
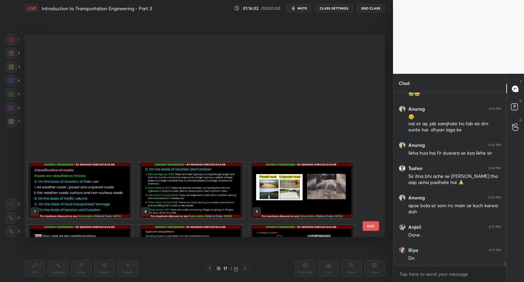
scroll to position [201, 357]
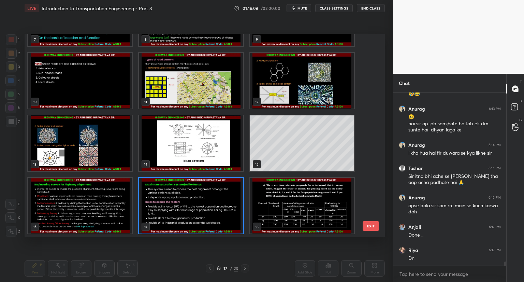
click at [220, 269] on icon at bounding box center [219, 268] width 4 height 4
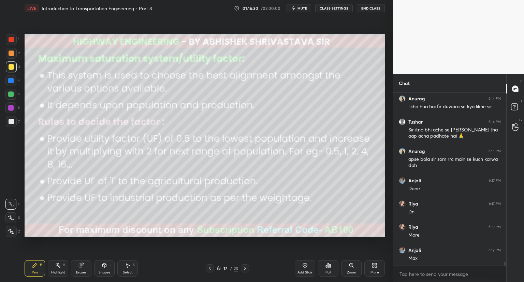
scroll to position [7177, 0]
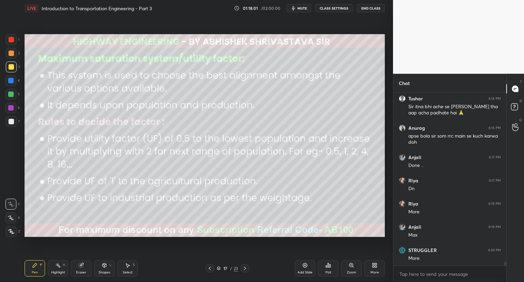
click at [101, 268] on div "Shapes L" at bounding box center [104, 268] width 20 height 16
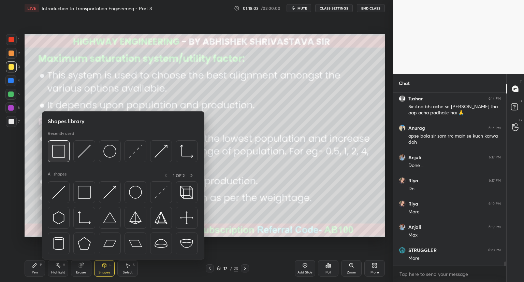
click at [54, 151] on img at bounding box center [58, 151] width 13 height 13
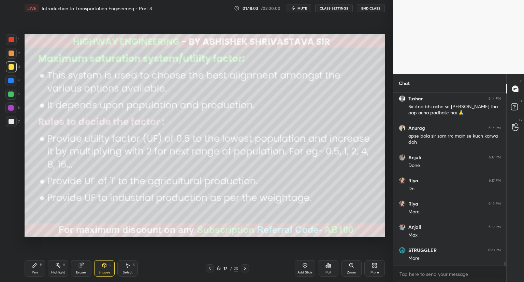
scroll to position [7200, 0]
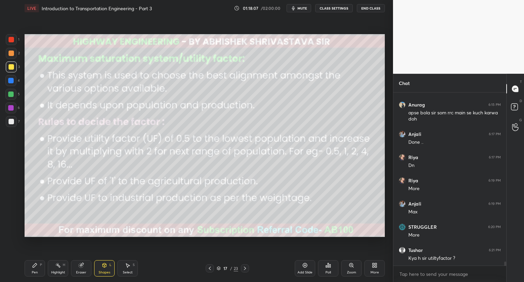
click at [29, 267] on div "Pen P" at bounding box center [35, 268] width 20 height 16
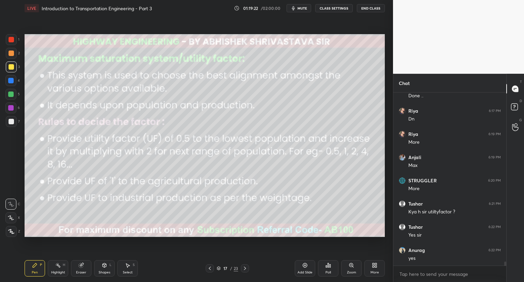
scroll to position [7260, 0]
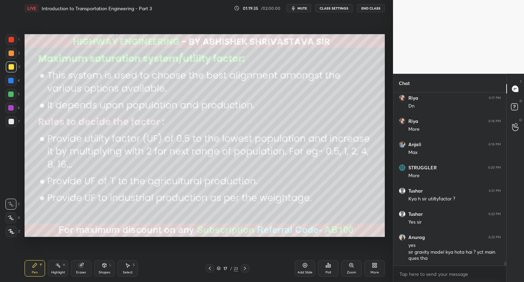
click at [104, 271] on div "Shapes" at bounding box center [105, 272] width 12 height 3
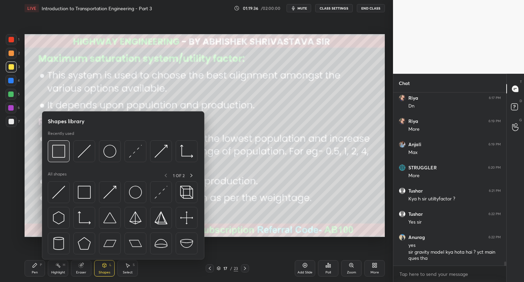
click at [58, 154] on img at bounding box center [58, 151] width 13 height 13
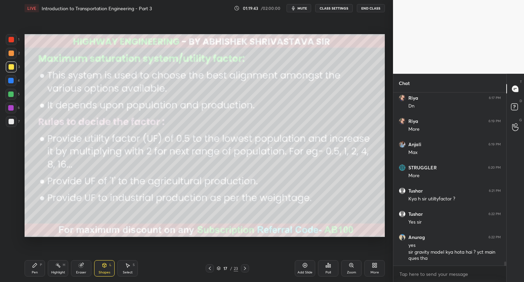
click at [36, 271] on div "Pen" at bounding box center [35, 272] width 6 height 3
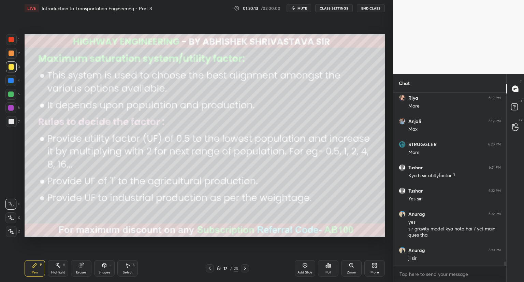
click at [220, 270] on icon at bounding box center [219, 268] width 4 height 4
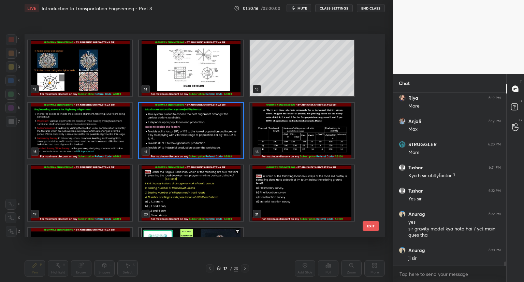
scroll to position [249, 0]
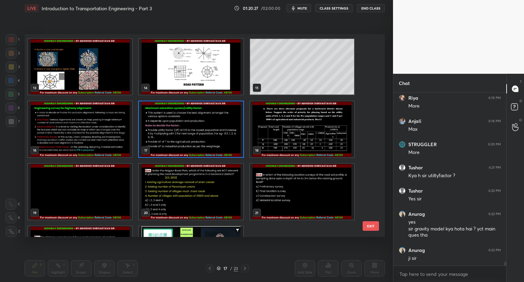
click at [228, 138] on img "grid" at bounding box center [191, 129] width 104 height 56
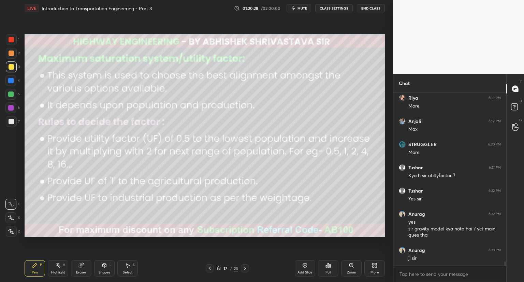
click at [228, 138] on img "grid" at bounding box center [191, 129] width 104 height 56
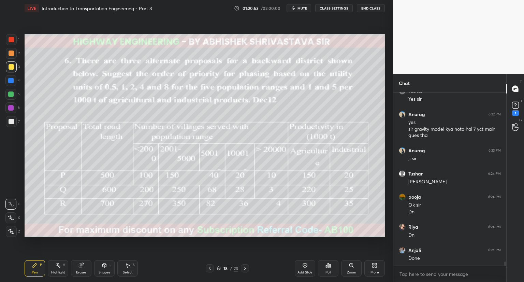
scroll to position [7412, 0]
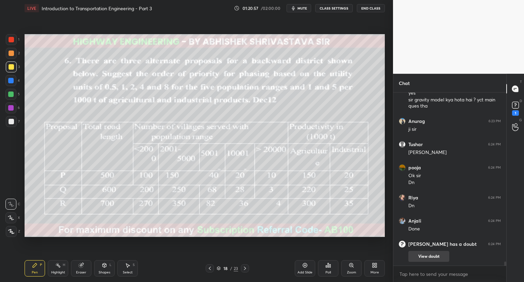
click at [428, 258] on button "View doubt" at bounding box center [429, 256] width 41 height 11
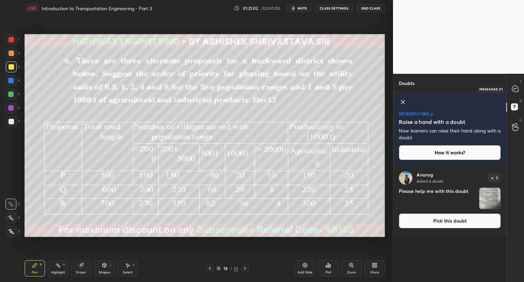
click at [515, 89] on icon at bounding box center [514, 89] width 1 height 0
type textarea "x"
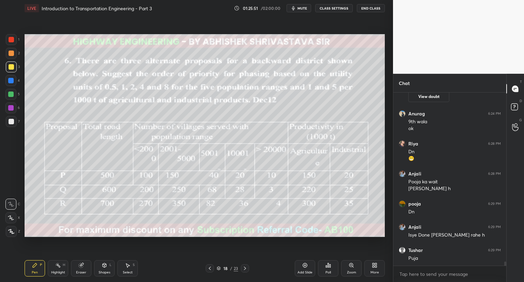
scroll to position [7188, 0]
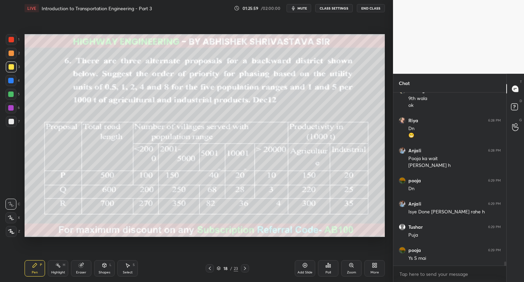
click at [218, 270] on icon at bounding box center [219, 268] width 4 height 4
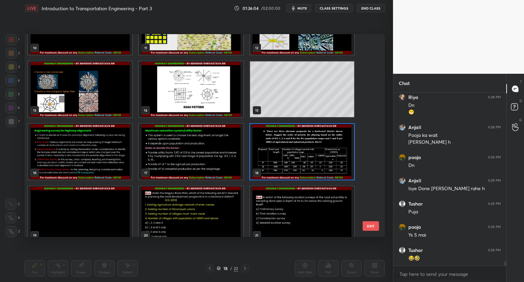
scroll to position [7235, 0]
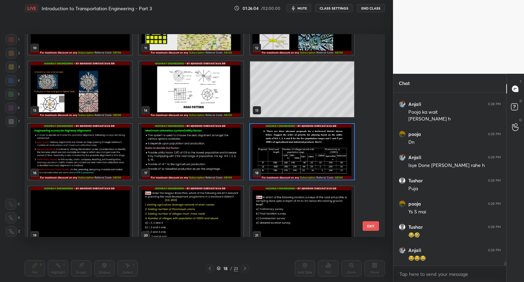
click at [71, 219] on img "grid" at bounding box center [80, 214] width 104 height 56
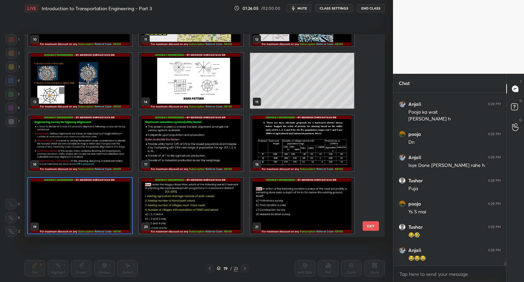
click at [72, 220] on div "10 11 12 13 14 15 16 17 18 19 20 21 22 23" at bounding box center [199, 135] width 349 height 203
click at [90, 212] on img "grid" at bounding box center [80, 206] width 104 height 56
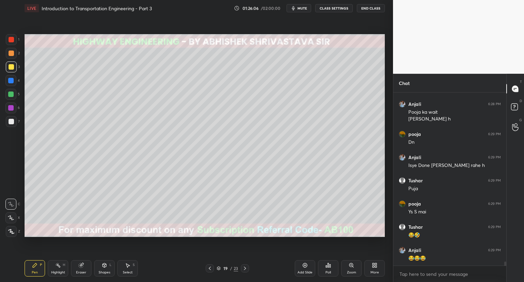
click at [89, 215] on img "grid" at bounding box center [80, 206] width 104 height 56
click at [88, 216] on img "grid" at bounding box center [80, 206] width 104 height 56
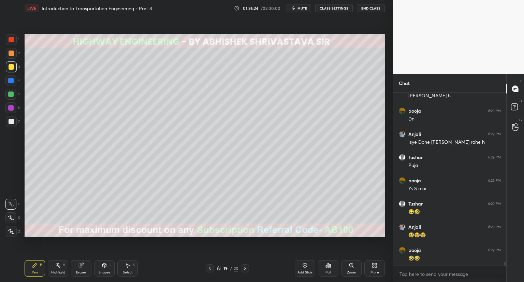
click at [107, 265] on icon at bounding box center [104, 265] width 5 height 5
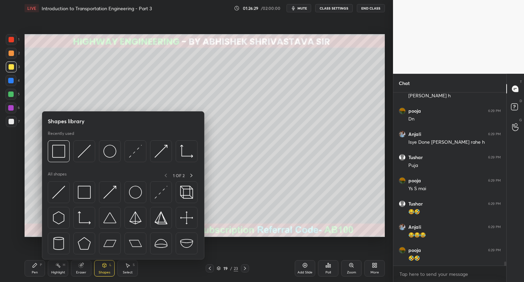
click at [12, 36] on div at bounding box center [11, 39] width 11 height 11
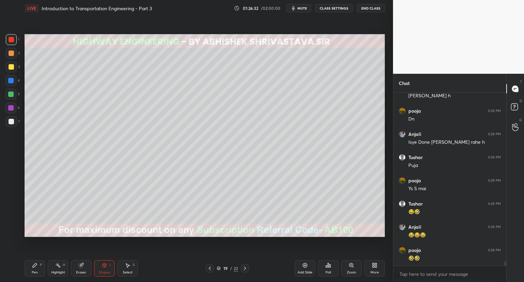
drag, startPoint x: 37, startPoint y: 268, endPoint x: 48, endPoint y: 257, distance: 16.2
click at [37, 269] on div "Pen P" at bounding box center [35, 268] width 20 height 16
click at [10, 122] on div at bounding box center [11, 121] width 5 height 5
drag, startPoint x: 212, startPoint y: 269, endPoint x: 215, endPoint y: 266, distance: 4.3
click at [212, 269] on icon at bounding box center [209, 268] width 5 height 5
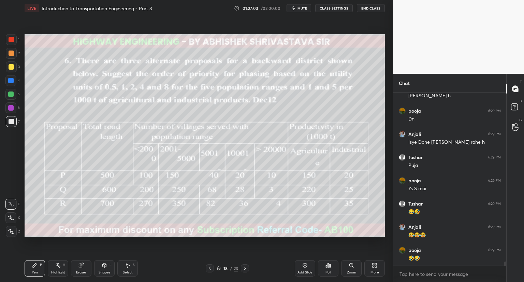
click at [12, 64] on div at bounding box center [11, 66] width 11 height 11
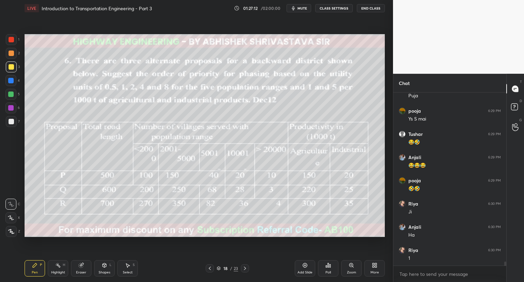
scroll to position [7351, 0]
click at [245, 266] on icon at bounding box center [244, 268] width 5 height 5
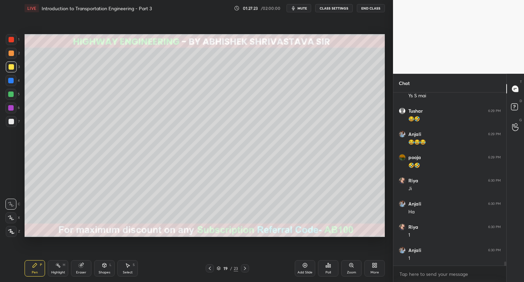
click at [9, 122] on div at bounding box center [11, 121] width 11 height 11
click at [212, 270] on icon at bounding box center [209, 268] width 5 height 5
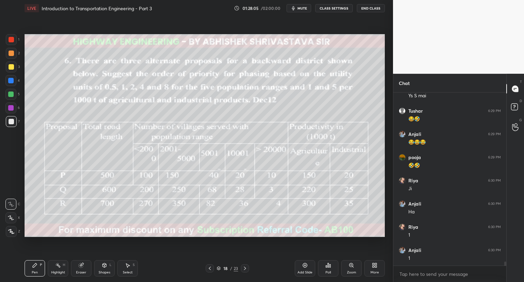
click at [10, 67] on div at bounding box center [11, 66] width 5 height 5
drag, startPoint x: 244, startPoint y: 268, endPoint x: 250, endPoint y: 250, distance: 19.0
click at [245, 268] on icon at bounding box center [244, 268] width 5 height 5
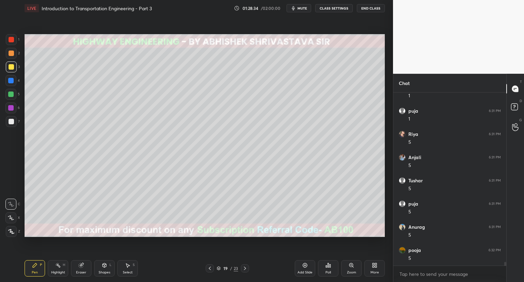
scroll to position [7630, 0]
click at [102, 269] on div "Shapes L" at bounding box center [104, 268] width 20 height 16
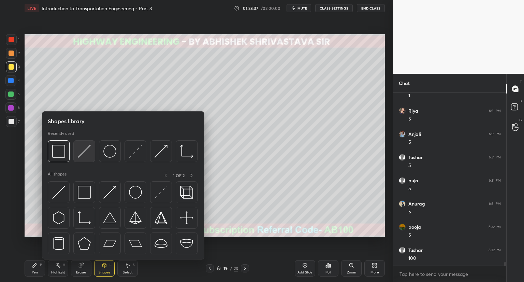
click at [89, 156] on img at bounding box center [84, 151] width 13 height 13
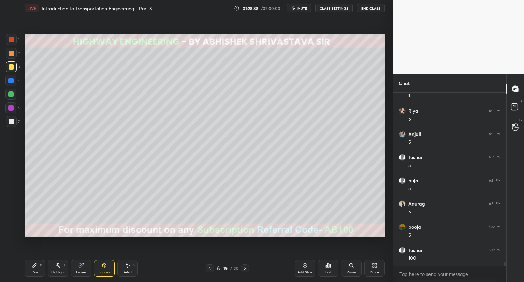
drag, startPoint x: 11, startPoint y: 120, endPoint x: 21, endPoint y: 115, distance: 11.9
click at [11, 121] on div at bounding box center [11, 121] width 5 height 5
click at [35, 269] on div "Pen P" at bounding box center [35, 268] width 20 height 16
click at [211, 268] on icon at bounding box center [209, 268] width 5 height 5
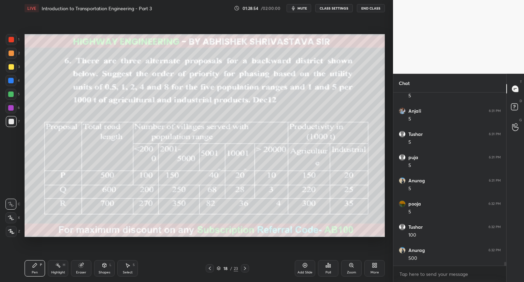
scroll to position [7676, 0]
drag, startPoint x: 247, startPoint y: 270, endPoint x: 247, endPoint y: 266, distance: 3.8
click at [246, 269] on icon at bounding box center [244, 268] width 5 height 5
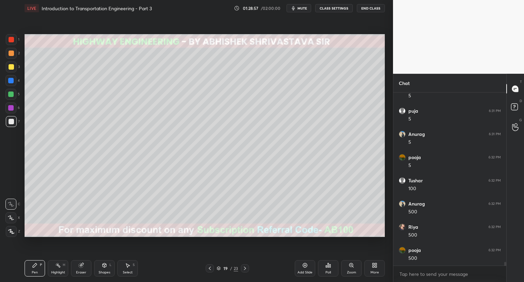
scroll to position [7729, 0]
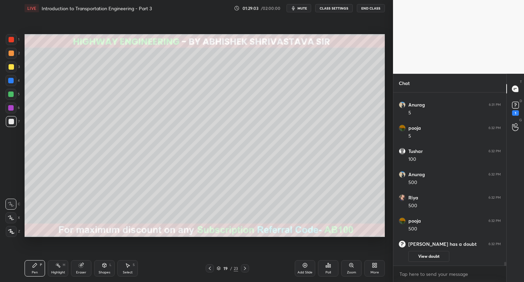
click at [9, 67] on div at bounding box center [11, 66] width 5 height 5
drag, startPoint x: 129, startPoint y: 268, endPoint x: 123, endPoint y: 242, distance: 25.9
click at [129, 267] on icon at bounding box center [127, 265] width 5 height 5
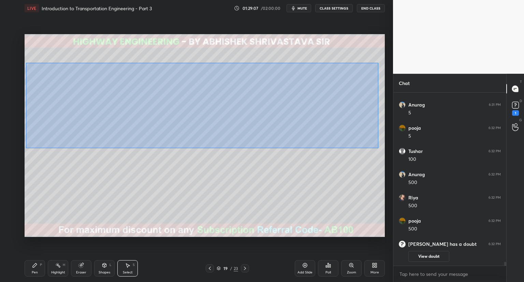
drag, startPoint x: 26, startPoint y: 63, endPoint x: 372, endPoint y: 146, distance: 355.7
click at [378, 148] on div "0 ° Undo Copy Duplicate Duplicate to new slide Delete" at bounding box center [205, 135] width 361 height 203
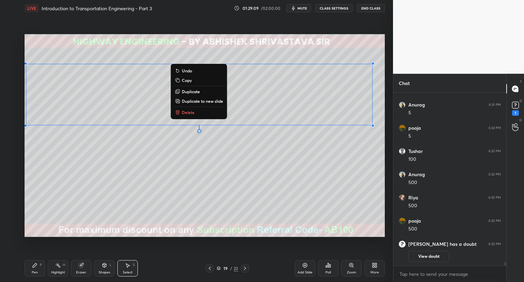
click at [203, 92] on button "Duplicate" at bounding box center [199, 91] width 51 height 8
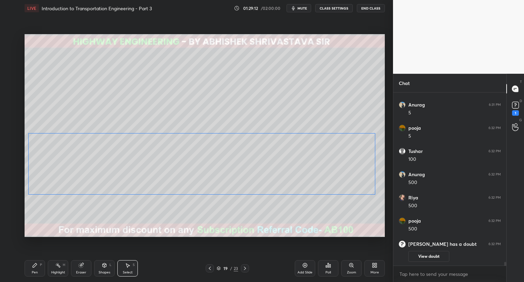
drag, startPoint x: 240, startPoint y: 121, endPoint x: 235, endPoint y: 180, distance: 59.4
click at [235, 182] on div "0 ° Undo Copy Duplicate Duplicate to new slide Delete" at bounding box center [205, 135] width 361 height 203
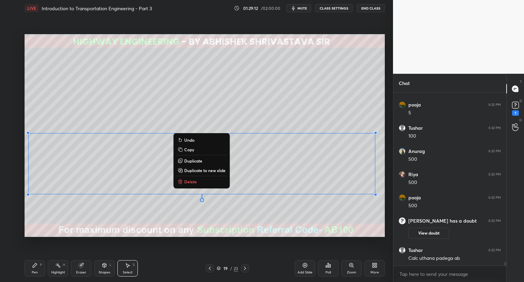
scroll to position [7496, 0]
click at [85, 267] on div "Eraser" at bounding box center [81, 268] width 20 height 16
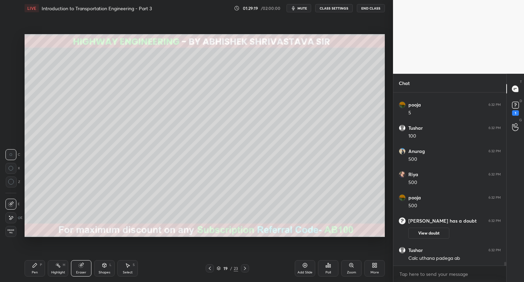
drag, startPoint x: 36, startPoint y: 268, endPoint x: 38, endPoint y: 256, distance: 11.8
click at [36, 267] on icon at bounding box center [34, 265] width 5 height 5
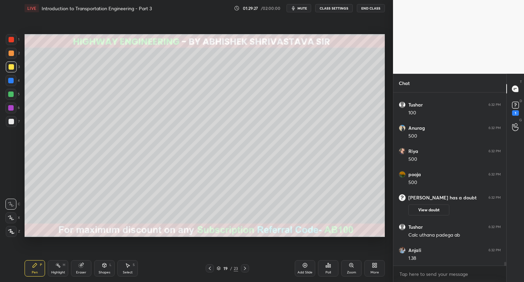
drag, startPoint x: 11, startPoint y: 39, endPoint x: 14, endPoint y: 41, distance: 4.2
click at [11, 39] on div at bounding box center [11, 39] width 5 height 5
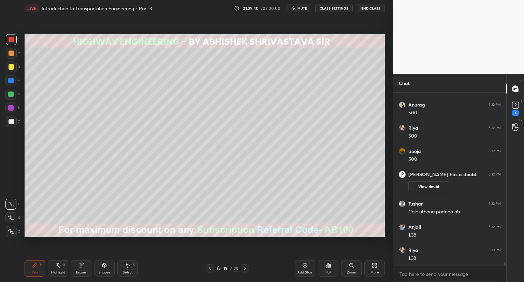
scroll to position [7565, 0]
click at [210, 267] on icon at bounding box center [210, 268] width 2 height 3
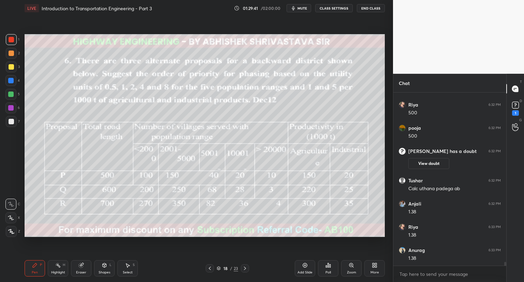
scroll to position [7589, 0]
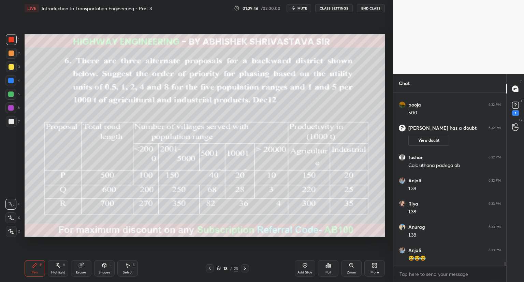
click at [243, 267] on icon at bounding box center [244, 268] width 5 height 5
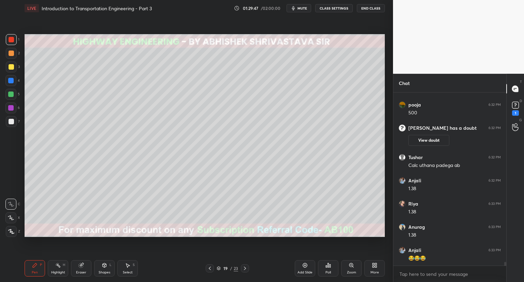
click at [81, 267] on icon at bounding box center [81, 265] width 5 height 5
drag, startPoint x: 36, startPoint y: 268, endPoint x: 36, endPoint y: 246, distance: 22.9
click at [36, 268] on div "Pen P" at bounding box center [35, 268] width 20 height 16
click at [12, 122] on div at bounding box center [11, 121] width 5 height 5
click at [210, 268] on icon at bounding box center [209, 268] width 5 height 5
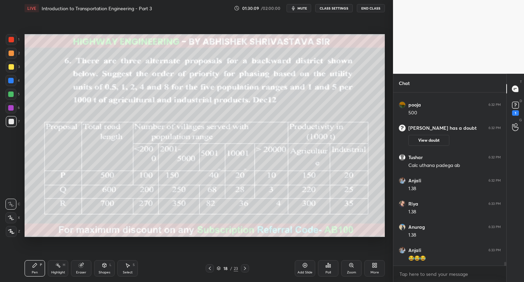
drag, startPoint x: 246, startPoint y: 268, endPoint x: 249, endPoint y: 266, distance: 4.2
click at [246, 268] on icon at bounding box center [245, 268] width 2 height 3
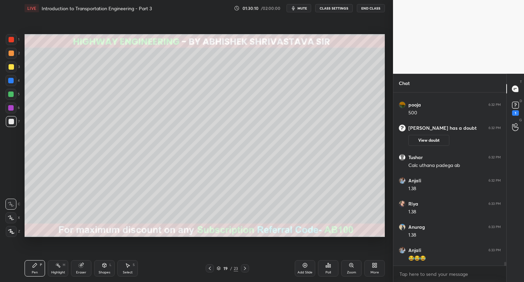
click at [80, 271] on div "Eraser" at bounding box center [81, 272] width 10 height 3
click at [41, 269] on div "Pen P" at bounding box center [35, 268] width 20 height 16
click at [14, 67] on div at bounding box center [11, 66] width 5 height 5
click at [211, 269] on icon at bounding box center [209, 268] width 5 height 5
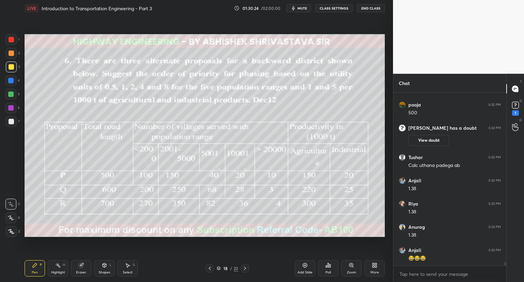
click at [246, 268] on icon at bounding box center [244, 268] width 5 height 5
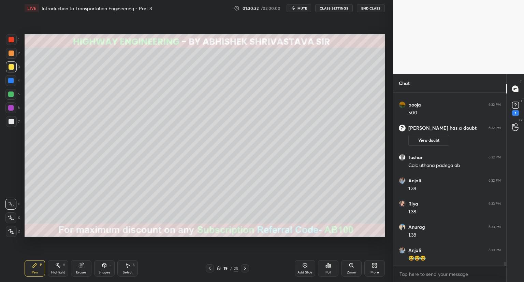
click at [130, 271] on div "Select" at bounding box center [128, 272] width 10 height 3
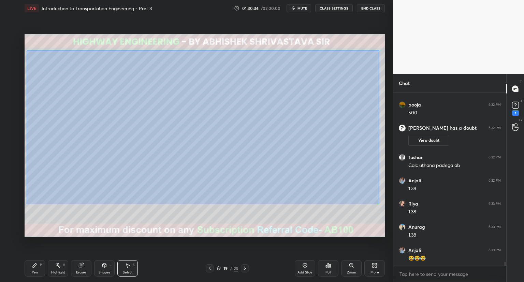
drag, startPoint x: 27, startPoint y: 51, endPoint x: 380, endPoint y: 204, distance: 384.8
click at [380, 205] on div "0 ° Undo Copy Duplicate Duplicate to new slide Delete" at bounding box center [205, 135] width 361 height 203
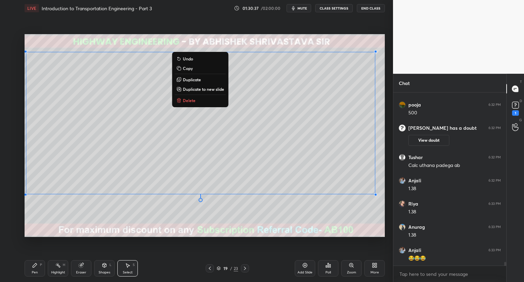
scroll to position [7612, 0]
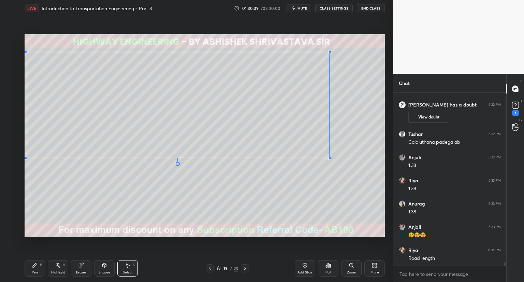
drag, startPoint x: 376, startPoint y: 194, endPoint x: 330, endPoint y: 158, distance: 58.6
click at [330, 158] on div at bounding box center [330, 158] width 3 height 3
drag, startPoint x: 329, startPoint y: 106, endPoint x: 341, endPoint y: 103, distance: 12.8
click at [341, 105] on div "0 ° Undo Copy Duplicate Duplicate to new slide Delete" at bounding box center [205, 135] width 361 height 203
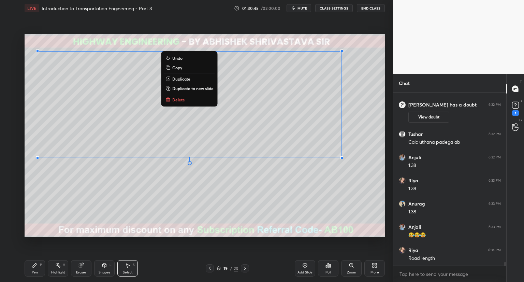
click at [339, 110] on div "0 ° Undo Copy Duplicate Duplicate to new slide Delete" at bounding box center [205, 135] width 361 height 203
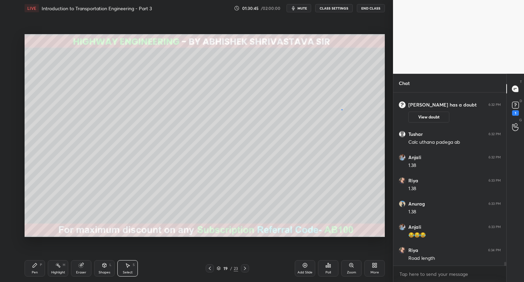
click at [342, 110] on div "0 ° Undo Copy Duplicate Duplicate to new slide Delete" at bounding box center [205, 135] width 361 height 203
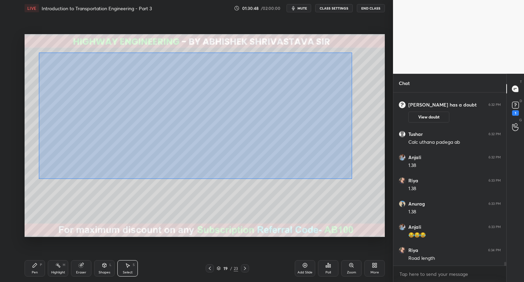
drag, startPoint x: 37, startPoint y: 52, endPoint x: 356, endPoint y: 154, distance: 335.5
click at [352, 178] on div "0 ° Undo Copy Duplicate Duplicate to new slide Delete" at bounding box center [205, 135] width 361 height 203
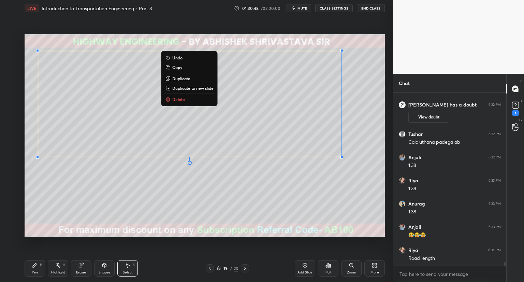
scroll to position [7635, 0]
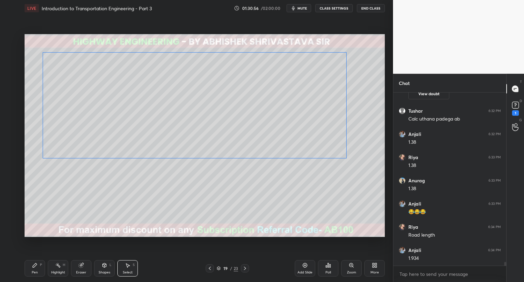
drag, startPoint x: 340, startPoint y: 101, endPoint x: 344, endPoint y: 102, distance: 4.2
click at [345, 103] on div "0 ° Undo Copy Duplicate Duplicate to new slide Delete" at bounding box center [205, 135] width 361 height 203
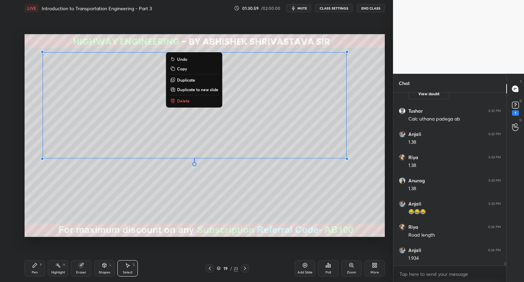
click at [126, 267] on icon at bounding box center [127, 265] width 5 height 5
click at [134, 206] on div "0 ° Undo Copy Duplicate Duplicate to new slide Delete" at bounding box center [205, 135] width 361 height 203
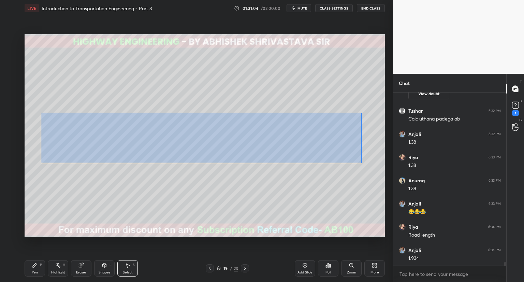
drag, startPoint x: 41, startPoint y: 112, endPoint x: 361, endPoint y: 159, distance: 323.3
click at [362, 163] on div "0 ° Undo Copy Duplicate Duplicate to new slide Delete" at bounding box center [205, 135] width 361 height 203
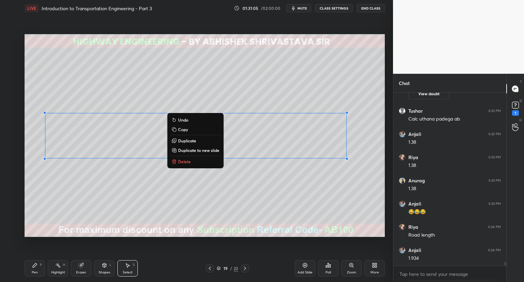
click at [202, 142] on button "Duplicate" at bounding box center [195, 141] width 51 height 8
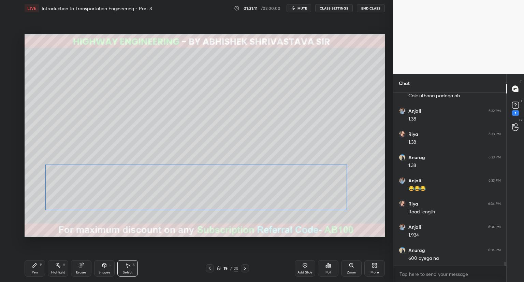
scroll to position [7682, 0]
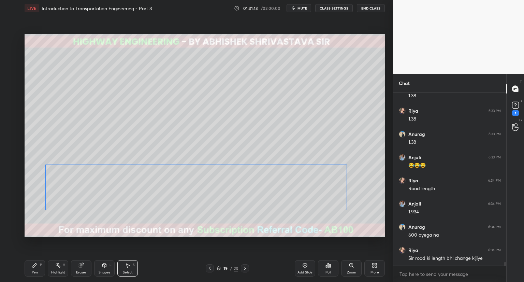
drag, startPoint x: 254, startPoint y: 165, endPoint x: 247, endPoint y: 194, distance: 29.6
click at [247, 196] on div "0 ° Undo Copy Duplicate Duplicate to new slide Delete" at bounding box center [205, 135] width 361 height 203
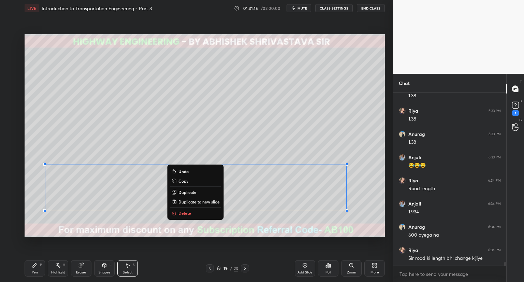
click at [210, 269] on icon at bounding box center [209, 268] width 5 height 5
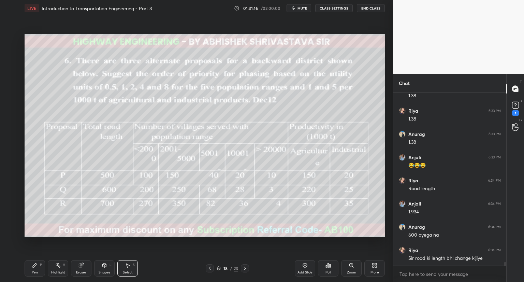
click at [245, 269] on icon at bounding box center [244, 268] width 5 height 5
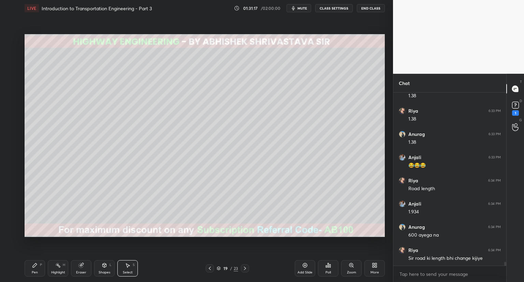
click at [79, 271] on div "Eraser" at bounding box center [81, 272] width 10 height 3
click at [36, 269] on div "Pen P" at bounding box center [35, 268] width 20 height 16
drag, startPoint x: 12, startPoint y: 125, endPoint x: 16, endPoint y: 124, distance: 3.6
click at [14, 124] on div at bounding box center [11, 121] width 11 height 11
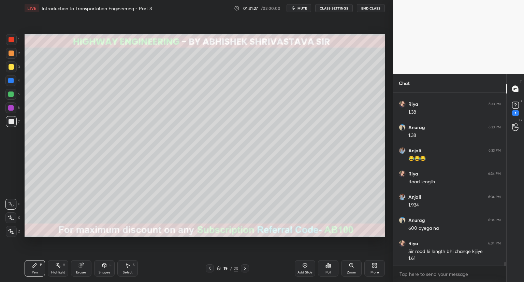
drag, startPoint x: 13, startPoint y: 39, endPoint x: 18, endPoint y: 44, distance: 7.5
click at [14, 40] on div at bounding box center [11, 39] width 11 height 11
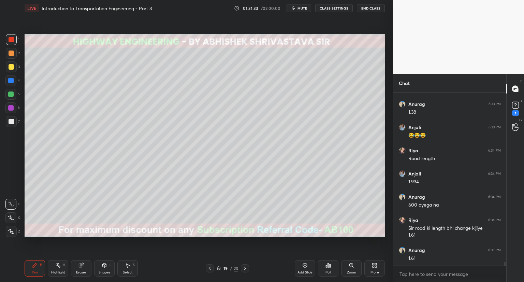
drag, startPoint x: 82, startPoint y: 267, endPoint x: 76, endPoint y: 252, distance: 15.9
click at [81, 266] on icon at bounding box center [81, 265] width 4 height 4
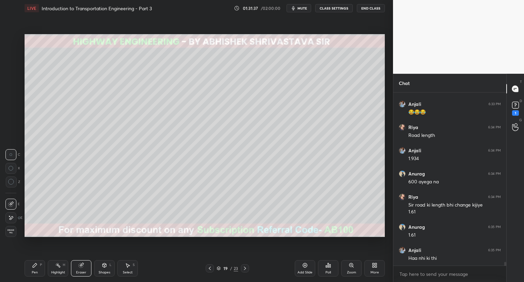
scroll to position [7758, 0]
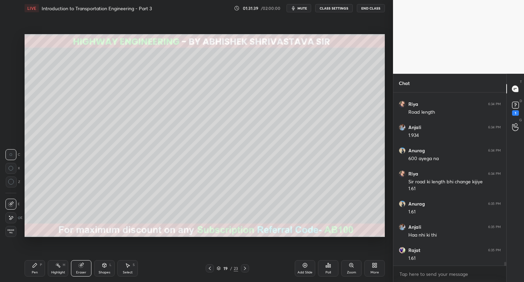
click at [37, 271] on div "Pen" at bounding box center [35, 272] width 6 height 3
drag, startPoint x: 10, startPoint y: 67, endPoint x: 14, endPoint y: 82, distance: 16.1
click at [10, 69] on div at bounding box center [11, 66] width 5 height 5
click at [210, 267] on icon at bounding box center [209, 268] width 5 height 5
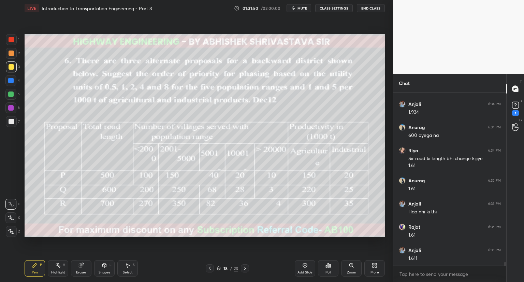
scroll to position [7804, 0]
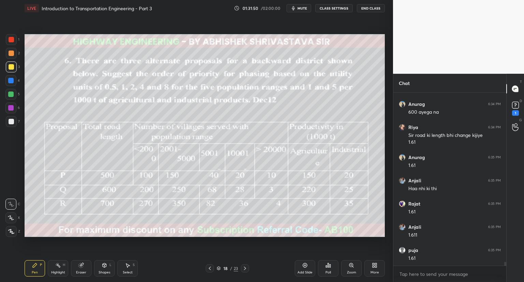
drag, startPoint x: 245, startPoint y: 269, endPoint x: 184, endPoint y: 242, distance: 66.7
click at [245, 269] on icon at bounding box center [245, 268] width 2 height 3
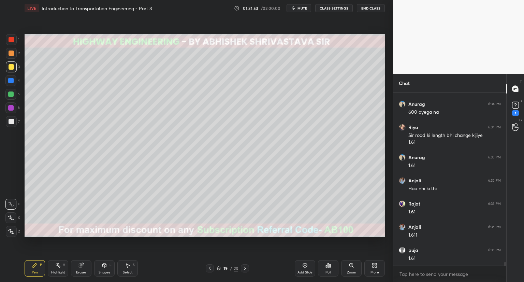
drag, startPoint x: 83, startPoint y: 270, endPoint x: 104, endPoint y: 252, distance: 27.9
click at [85, 269] on div "Eraser" at bounding box center [81, 268] width 20 height 16
click at [33, 268] on div "Pen P" at bounding box center [35, 268] width 20 height 16
click at [210, 268] on icon at bounding box center [209, 268] width 5 height 5
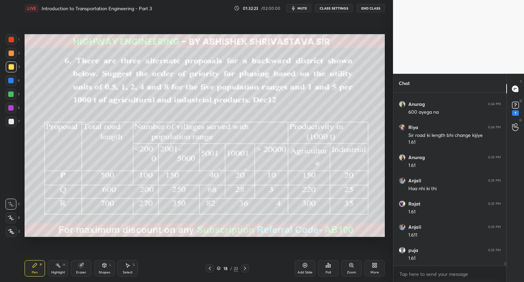
click at [11, 123] on div at bounding box center [11, 121] width 5 height 5
click at [210, 269] on icon at bounding box center [209, 268] width 5 height 5
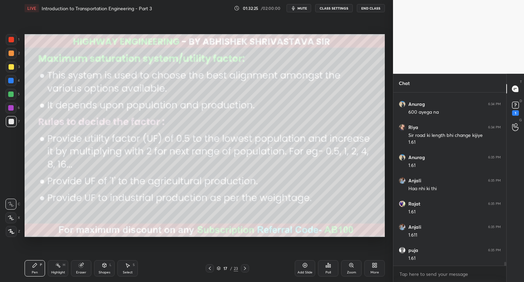
click at [244, 269] on icon at bounding box center [244, 268] width 5 height 5
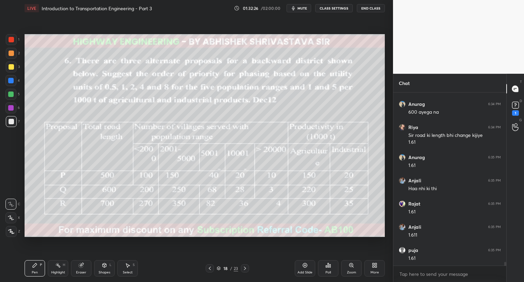
click at [244, 268] on icon at bounding box center [244, 268] width 5 height 5
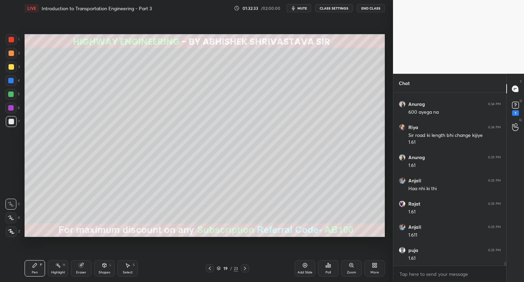
click at [209, 269] on icon at bounding box center [209, 268] width 5 height 5
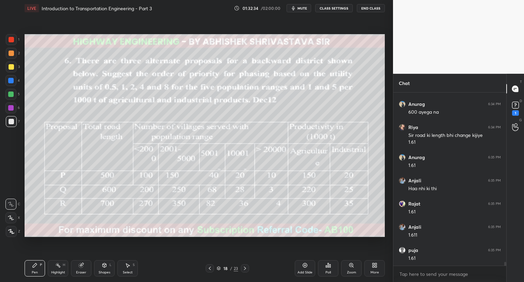
click at [244, 268] on icon at bounding box center [244, 268] width 5 height 5
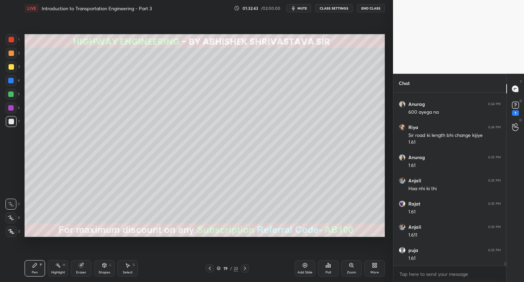
click at [10, 67] on div at bounding box center [11, 66] width 5 height 5
click at [209, 267] on icon at bounding box center [209, 268] width 5 height 5
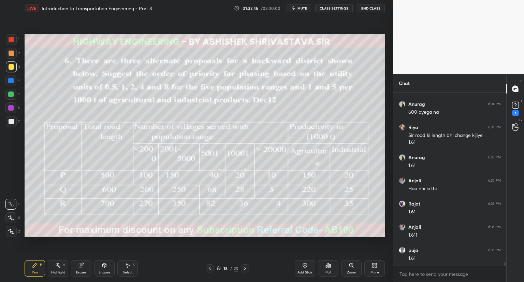
click at [245, 268] on icon at bounding box center [244, 268] width 5 height 5
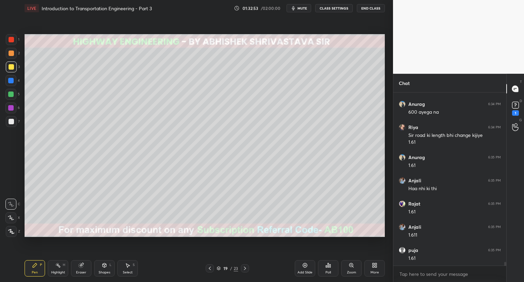
drag, startPoint x: 8, startPoint y: 122, endPoint x: 21, endPoint y: 127, distance: 14.1
click at [10, 122] on div at bounding box center [11, 121] width 5 height 5
drag, startPoint x: 83, startPoint y: 267, endPoint x: 81, endPoint y: 261, distance: 6.7
click at [82, 266] on icon at bounding box center [81, 265] width 5 height 5
click at [36, 268] on div "Pen P" at bounding box center [35, 268] width 20 height 16
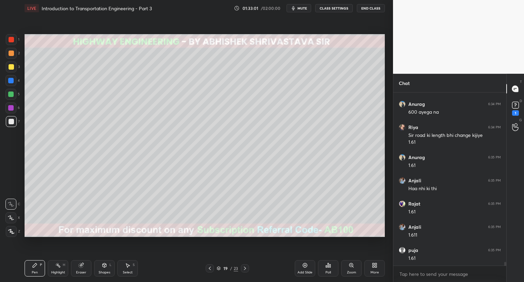
drag, startPoint x: 13, startPoint y: 40, endPoint x: 24, endPoint y: 72, distance: 33.6
click at [14, 41] on div at bounding box center [11, 39] width 5 height 5
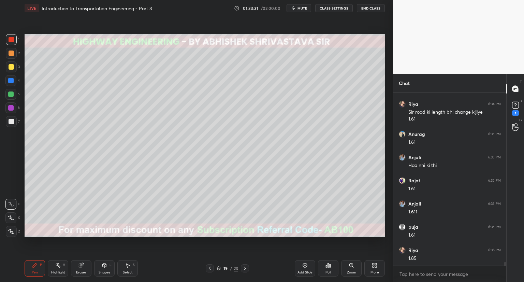
drag, startPoint x: 79, startPoint y: 269, endPoint x: 135, endPoint y: 241, distance: 62.9
click at [86, 267] on div "Eraser" at bounding box center [81, 268] width 20 height 16
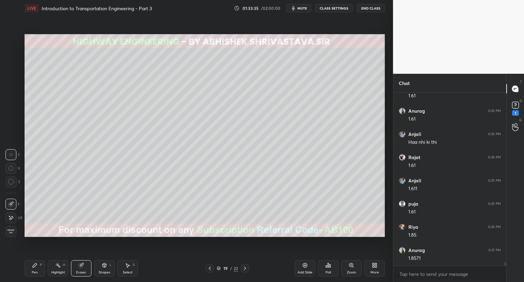
click at [36, 267] on icon at bounding box center [34, 265] width 5 height 5
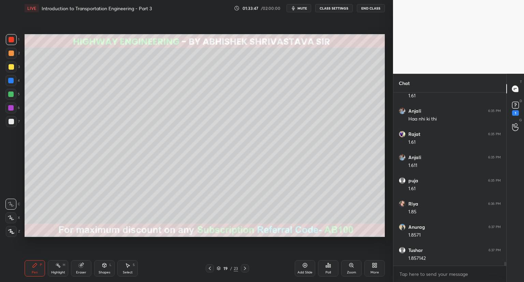
scroll to position [7897, 0]
click at [82, 268] on div "Eraser" at bounding box center [81, 268] width 20 height 16
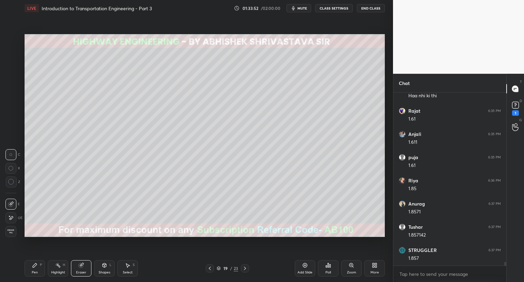
scroll to position [7921, 0]
click at [106, 269] on div "Shapes L" at bounding box center [104, 268] width 20 height 16
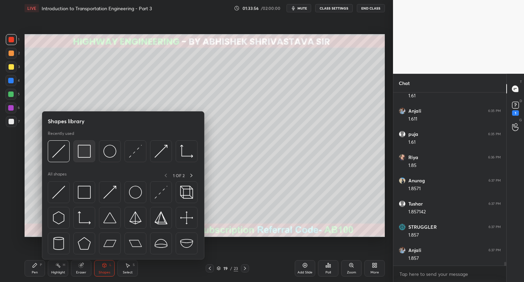
click at [84, 152] on img at bounding box center [84, 151] width 13 height 13
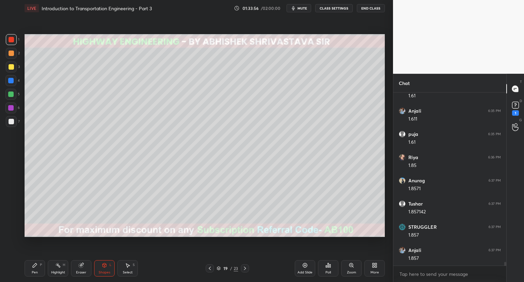
click at [12, 66] on div at bounding box center [11, 66] width 5 height 5
click at [10, 67] on div at bounding box center [11, 66] width 5 height 5
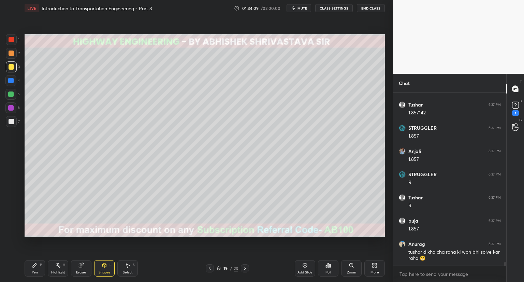
click at [36, 267] on icon at bounding box center [34, 265] width 5 height 5
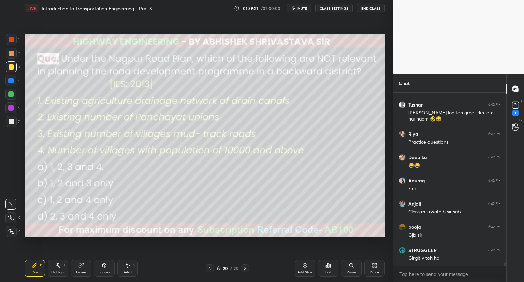
scroll to position [8940, 0]
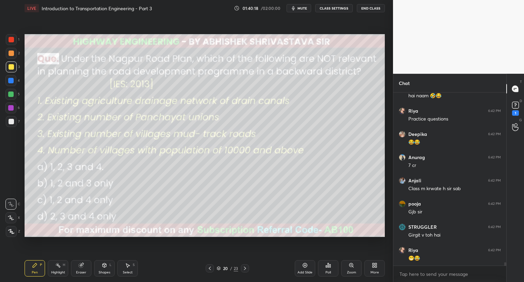
drag, startPoint x: 8, startPoint y: 86, endPoint x: 12, endPoint y: 96, distance: 10.5
click at [12, 95] on div "1 2 3 4 5 6 7" at bounding box center [12, 82] width 14 height 96
click at [14, 120] on div at bounding box center [11, 121] width 11 height 11
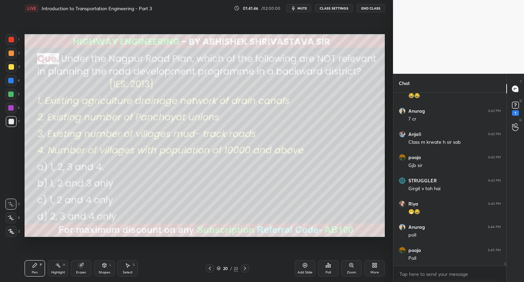
scroll to position [9010, 0]
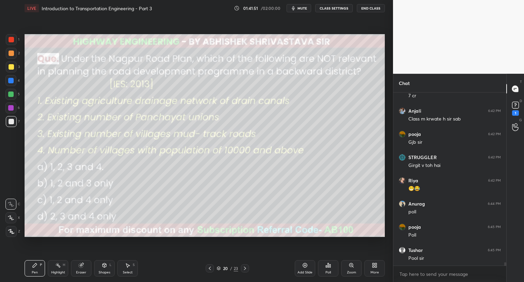
click at [326, 271] on div "Poll" at bounding box center [328, 272] width 5 height 3
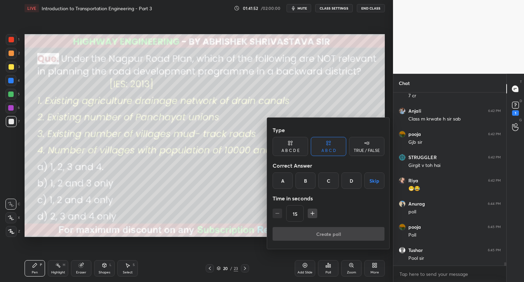
click at [279, 181] on div "A" at bounding box center [283, 180] width 20 height 16
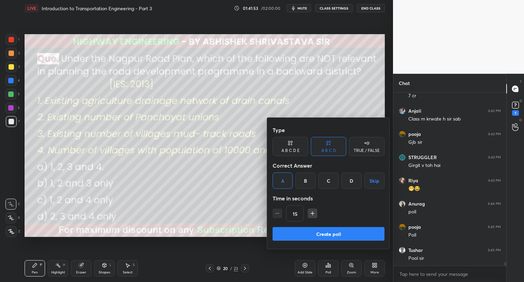
click at [309, 215] on icon "button" at bounding box center [312, 213] width 7 height 7
type input "30"
click at [289, 235] on button "Create poll" at bounding box center [329, 234] width 112 height 14
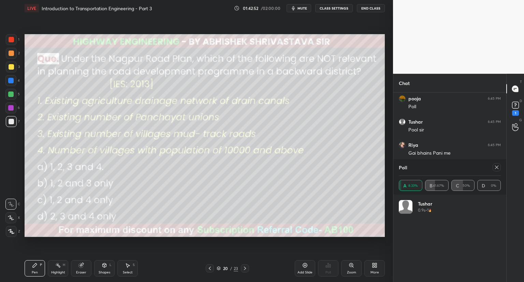
scroll to position [9161, 0]
click at [499, 168] on icon at bounding box center [496, 167] width 5 height 5
type textarea "x"
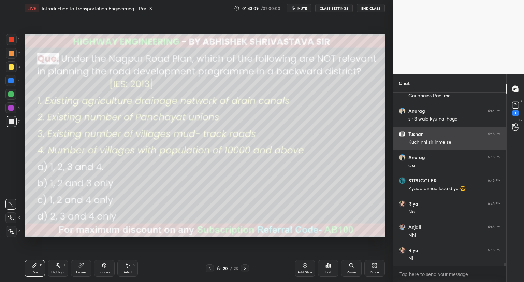
scroll to position [9219, 0]
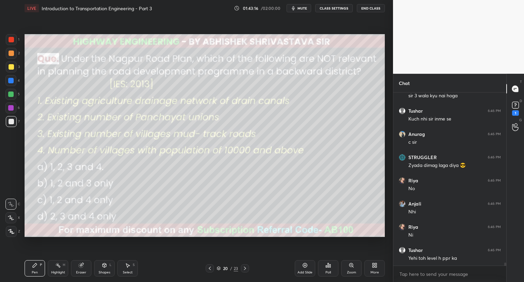
click at [301, 269] on div "Add Slide" at bounding box center [305, 268] width 20 height 16
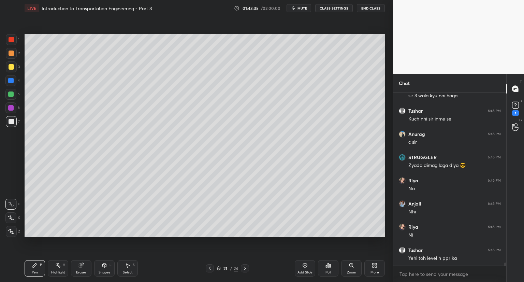
click at [209, 267] on icon at bounding box center [209, 268] width 5 height 5
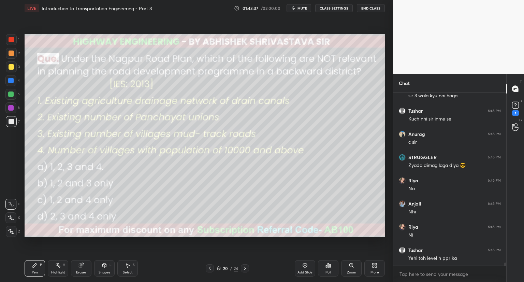
drag, startPoint x: 244, startPoint y: 268, endPoint x: 241, endPoint y: 264, distance: 5.1
click at [244, 268] on icon at bounding box center [244, 268] width 5 height 5
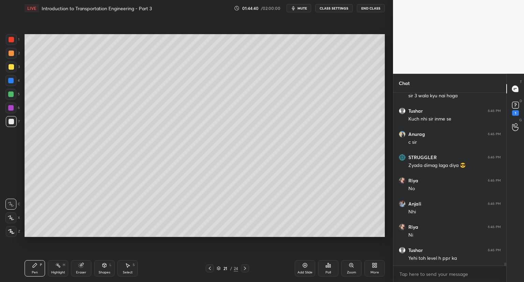
click at [13, 65] on div at bounding box center [11, 66] width 5 height 5
click at [14, 121] on div at bounding box center [11, 121] width 11 height 11
click at [293, 10] on icon "button" at bounding box center [293, 7] width 5 height 5
click at [293, 10] on icon "button" at bounding box center [291, 8] width 4 height 4
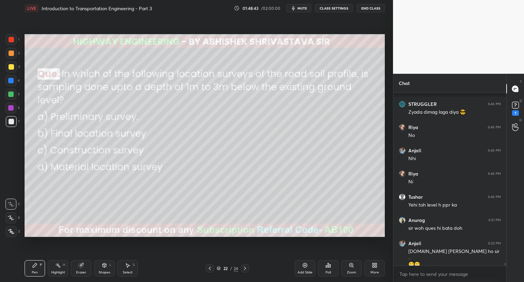
scroll to position [9301, 0]
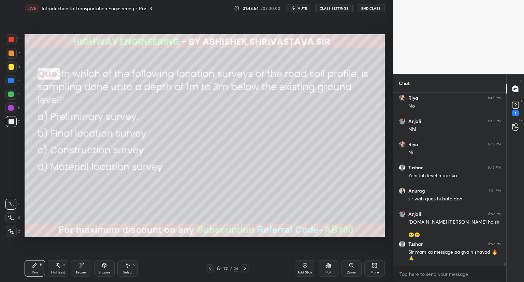
click at [328, 267] on icon at bounding box center [328, 265] width 5 height 5
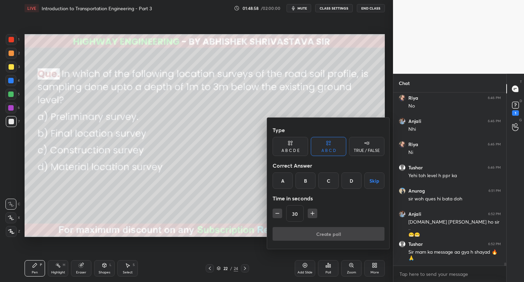
click at [281, 186] on div "A" at bounding box center [283, 180] width 20 height 16
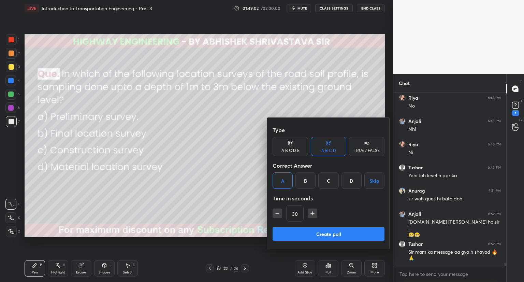
click at [288, 237] on button "Create poll" at bounding box center [329, 234] width 112 height 14
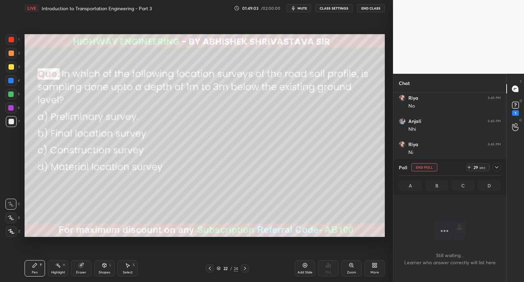
scroll to position [9360, 0]
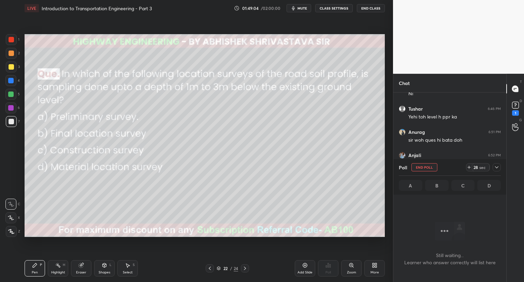
click at [299, 7] on span "mute" at bounding box center [303, 8] width 10 height 5
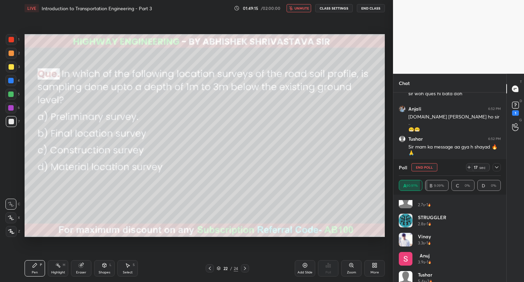
scroll to position [0, 0]
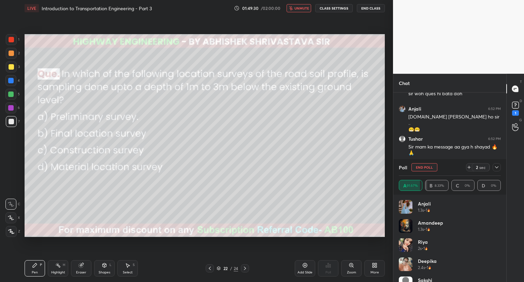
click at [294, 11] on button "unmute" at bounding box center [299, 8] width 25 height 8
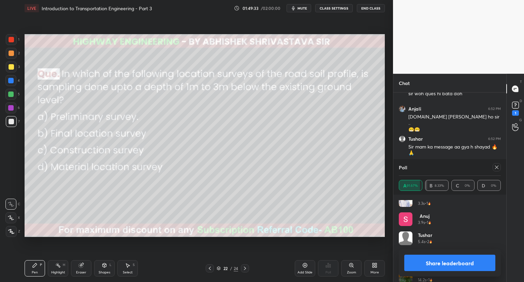
scroll to position [128, 0]
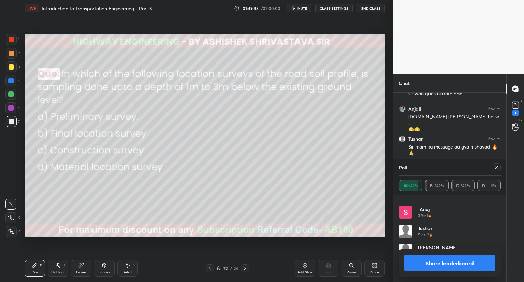
click at [500, 167] on div at bounding box center [497, 167] width 8 height 8
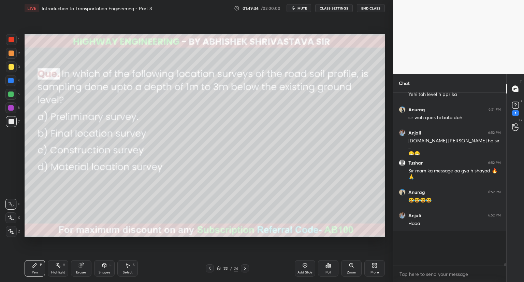
scroll to position [106, 111]
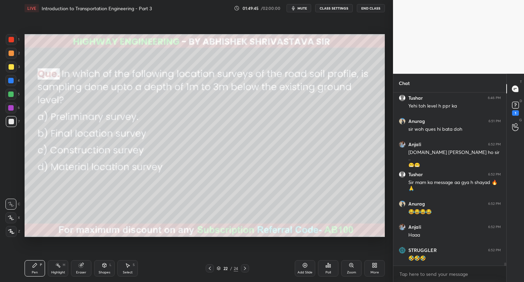
click at [211, 269] on icon at bounding box center [209, 268] width 5 height 5
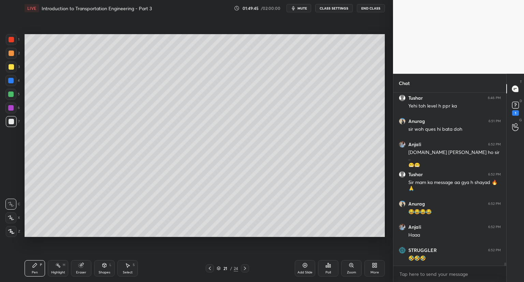
click at [210, 269] on icon at bounding box center [209, 268] width 5 height 5
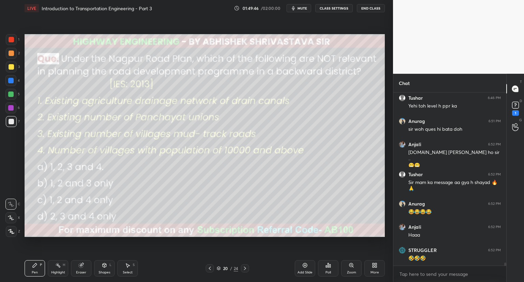
click at [210, 269] on icon at bounding box center [209, 268] width 5 height 5
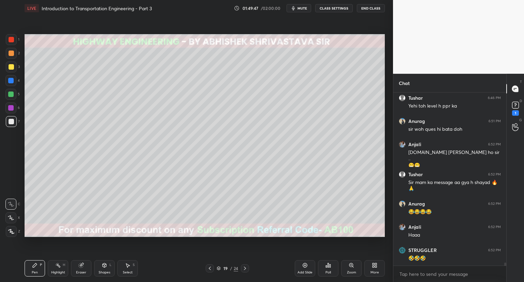
click at [211, 269] on icon at bounding box center [209, 268] width 5 height 5
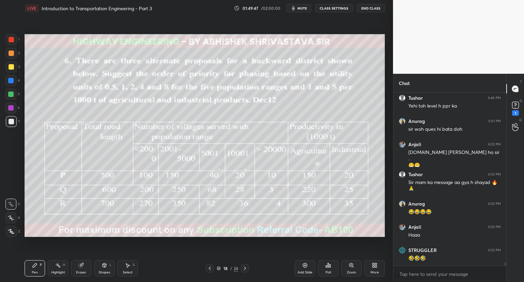
drag, startPoint x: 212, startPoint y: 269, endPoint x: 215, endPoint y: 265, distance: 4.6
click at [212, 269] on icon at bounding box center [209, 268] width 5 height 5
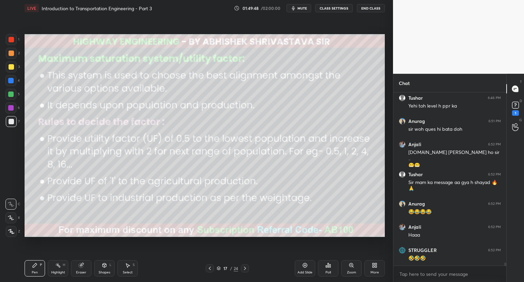
click at [213, 267] on div at bounding box center [210, 268] width 8 height 8
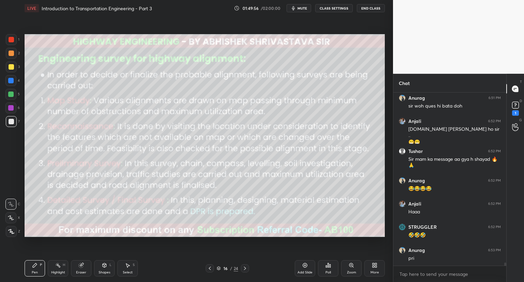
drag, startPoint x: 9, startPoint y: 63, endPoint x: 16, endPoint y: 70, distance: 9.9
click at [10, 64] on div at bounding box center [11, 66] width 11 height 11
click at [245, 266] on icon at bounding box center [244, 268] width 5 height 5
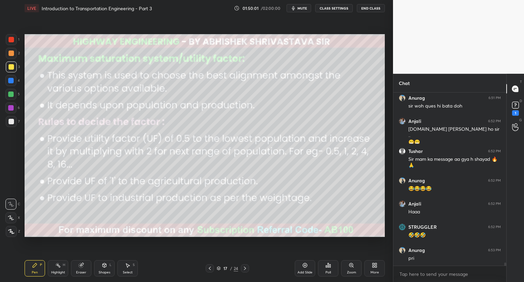
click at [244, 267] on icon at bounding box center [244, 268] width 5 height 5
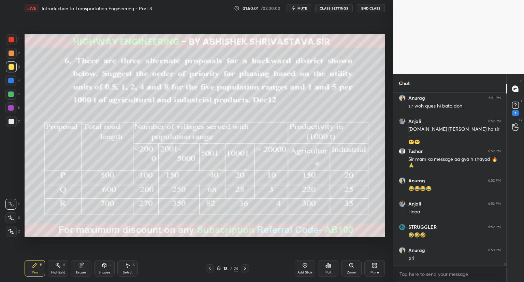
click at [243, 268] on icon at bounding box center [244, 268] width 5 height 5
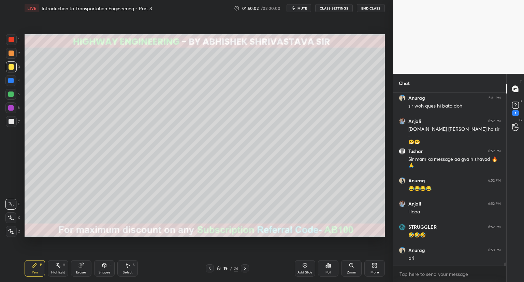
click at [243, 268] on icon at bounding box center [244, 268] width 5 height 5
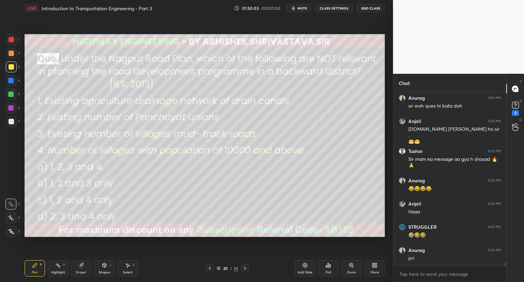
click at [243, 268] on icon at bounding box center [244, 268] width 5 height 5
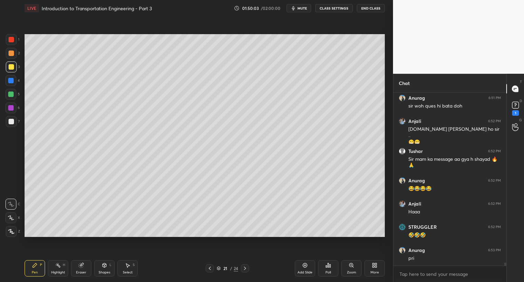
click at [243, 269] on icon at bounding box center [244, 268] width 5 height 5
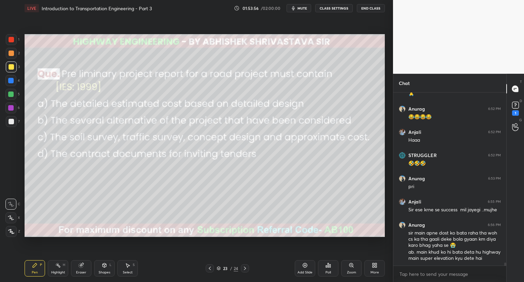
scroll to position [9489, 0]
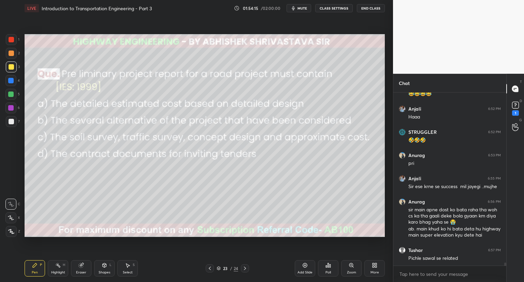
click at [325, 267] on div "Poll" at bounding box center [328, 268] width 20 height 16
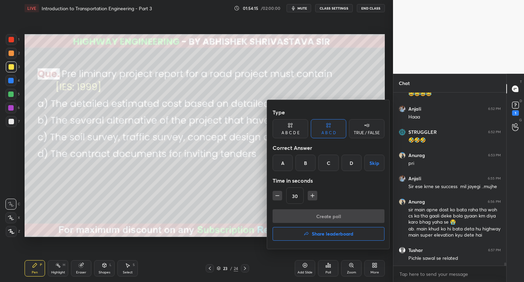
scroll to position [9496, 0]
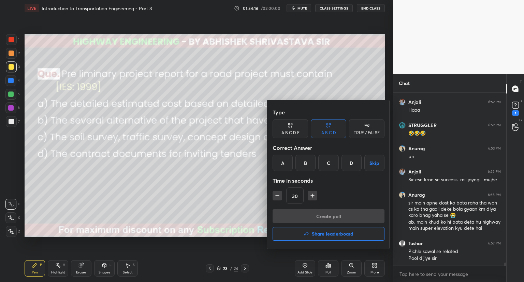
click at [326, 162] on div "C" at bounding box center [329, 163] width 20 height 16
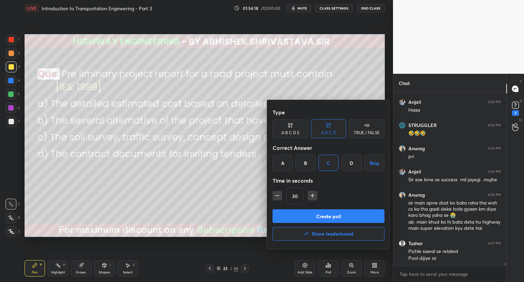
click at [289, 215] on button "Create poll" at bounding box center [329, 216] width 112 height 14
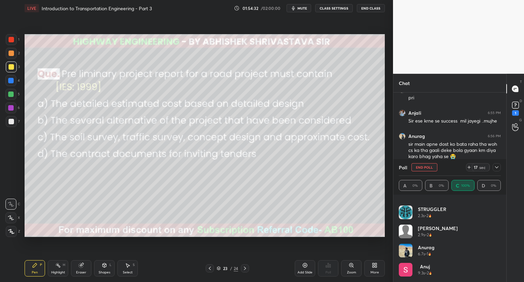
scroll to position [0, 0]
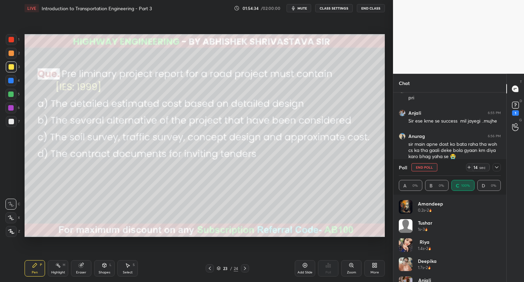
click at [496, 166] on icon at bounding box center [496, 167] width 5 height 5
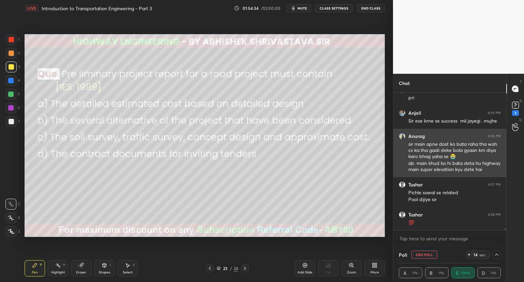
scroll to position [0, 2]
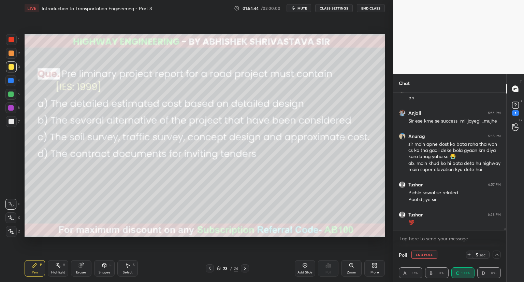
click at [501, 253] on div at bounding box center [497, 255] width 8 height 8
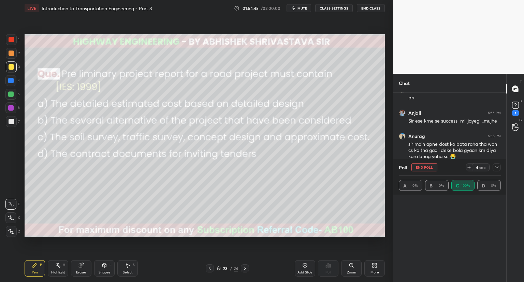
scroll to position [148, 0]
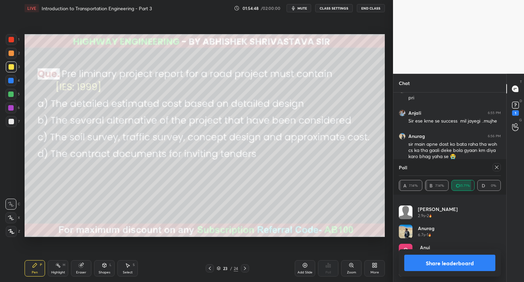
click at [243, 267] on icon at bounding box center [244, 268] width 5 height 5
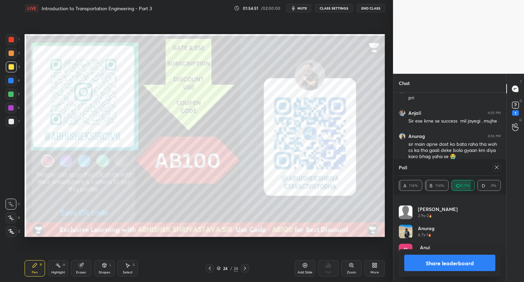
click at [208, 271] on icon at bounding box center [209, 268] width 5 height 5
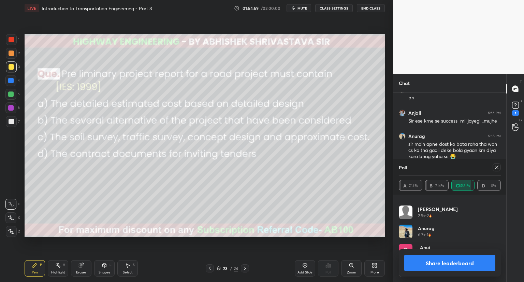
click at [496, 165] on icon at bounding box center [496, 167] width 5 height 5
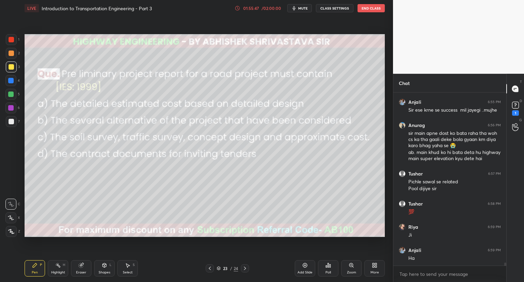
scroll to position [9589, 0]
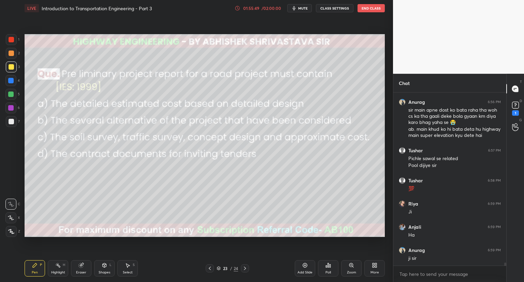
click at [246, 270] on icon at bounding box center [244, 268] width 5 height 5
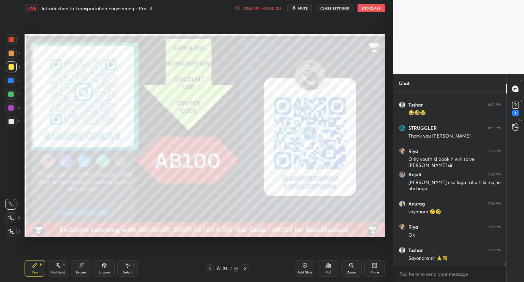
scroll to position [9827, 0]
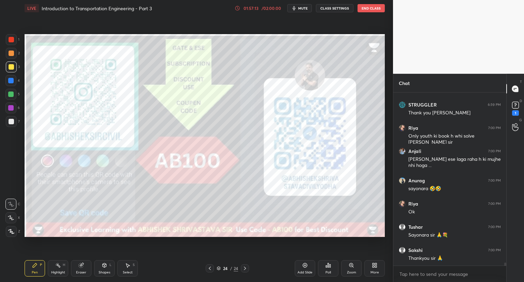
drag, startPoint x: 83, startPoint y: 266, endPoint x: 92, endPoint y: 262, distance: 9.8
click at [83, 266] on icon at bounding box center [81, 265] width 5 height 5
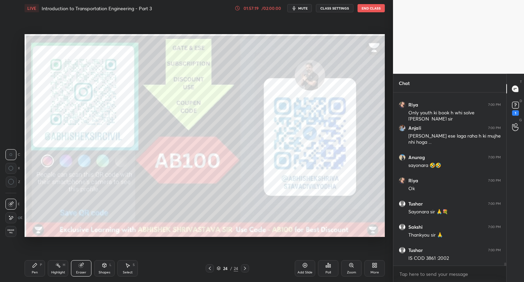
click at [34, 268] on icon at bounding box center [34, 265] width 5 height 5
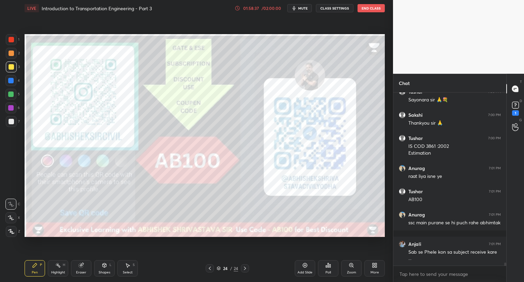
scroll to position [9986, 0]
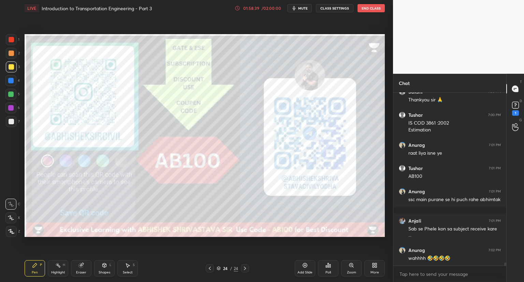
drag, startPoint x: 79, startPoint y: 271, endPoint x: 123, endPoint y: 239, distance: 54.3
click at [82, 271] on div "Eraser" at bounding box center [81, 272] width 10 height 3
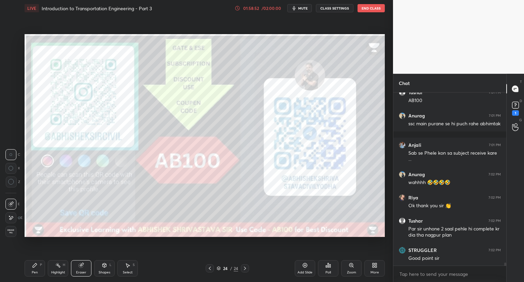
scroll to position [10085, 0]
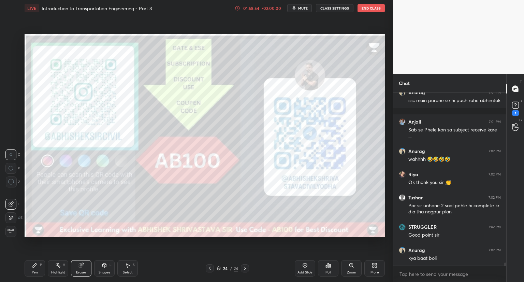
click at [40, 269] on div "Pen P" at bounding box center [35, 268] width 20 height 16
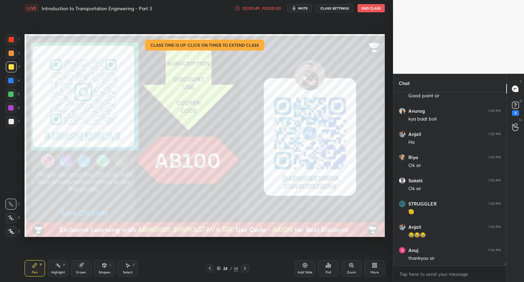
scroll to position [10247, 0]
click at [363, 8] on button "End Class" at bounding box center [371, 8] width 27 height 8
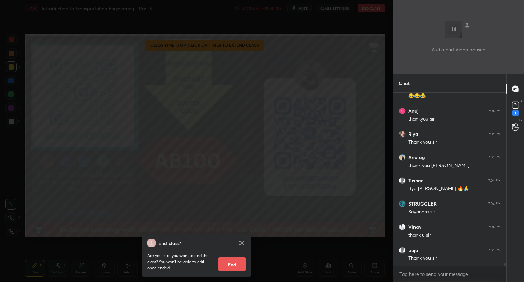
scroll to position [10387, 0]
click at [245, 239] on icon at bounding box center [242, 243] width 8 height 8
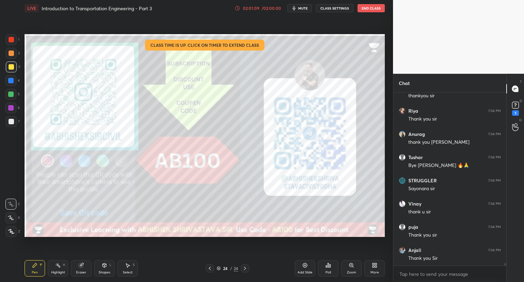
scroll to position [10410, 0]
click at [365, 8] on button "End Class" at bounding box center [371, 8] width 27 height 8
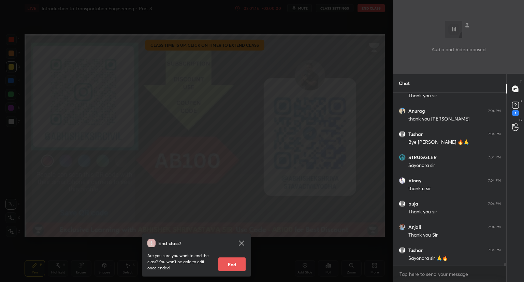
click at [228, 264] on button "End" at bounding box center [232, 264] width 27 height 14
type textarea "x"
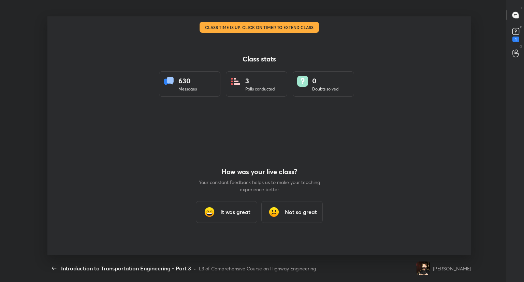
scroll to position [0, 0]
click at [222, 207] on div "It was great" at bounding box center [226, 212] width 61 height 22
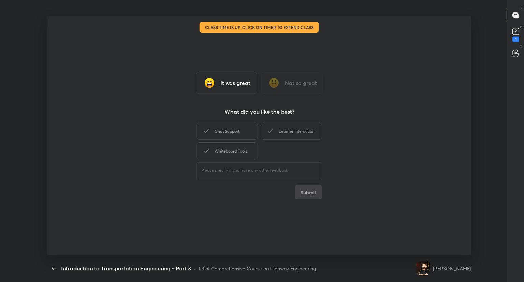
click at [243, 134] on div "Chat Support" at bounding box center [227, 131] width 61 height 17
click at [277, 130] on div "Learner Interaction" at bounding box center [291, 131] width 61 height 17
click at [248, 142] on div "Whiteboard Tools" at bounding box center [227, 150] width 61 height 17
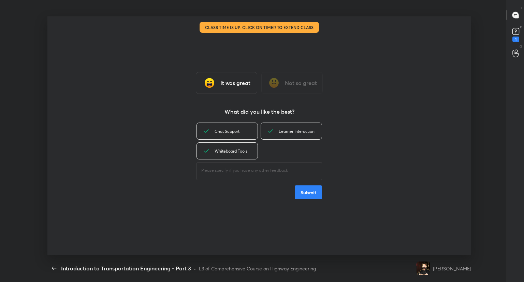
click at [310, 191] on button "Submit" at bounding box center [308, 192] width 27 height 14
